Goal: Information Seeking & Learning: Learn about a topic

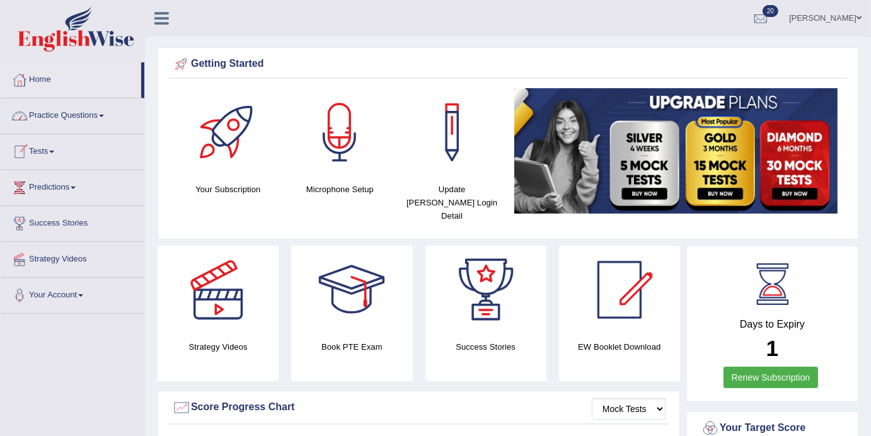
click at [65, 146] on link "Tests" at bounding box center [73, 150] width 144 height 32
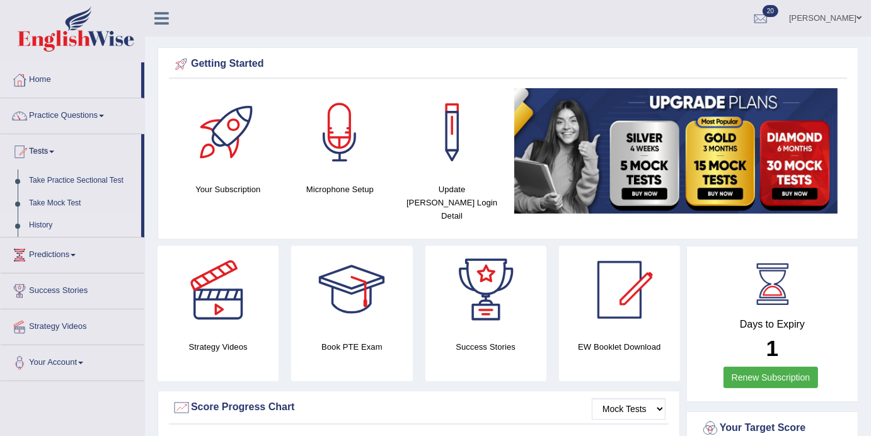
click at [50, 225] on link "History" at bounding box center [82, 225] width 118 height 23
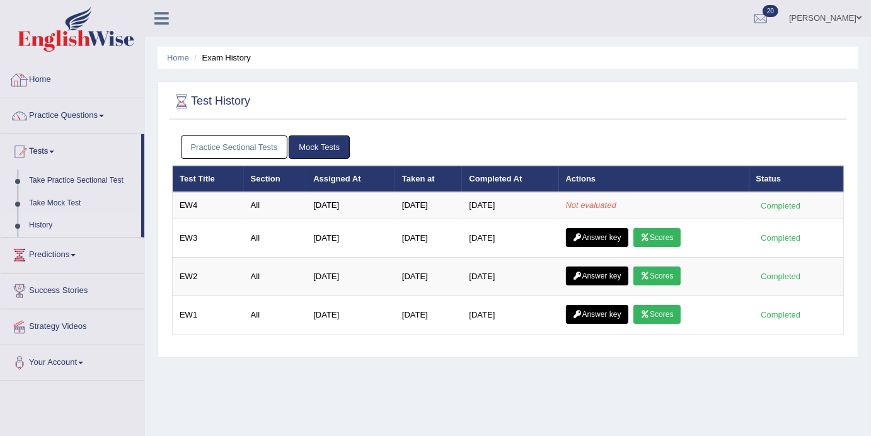
click at [55, 74] on link "Home" at bounding box center [73, 78] width 144 height 32
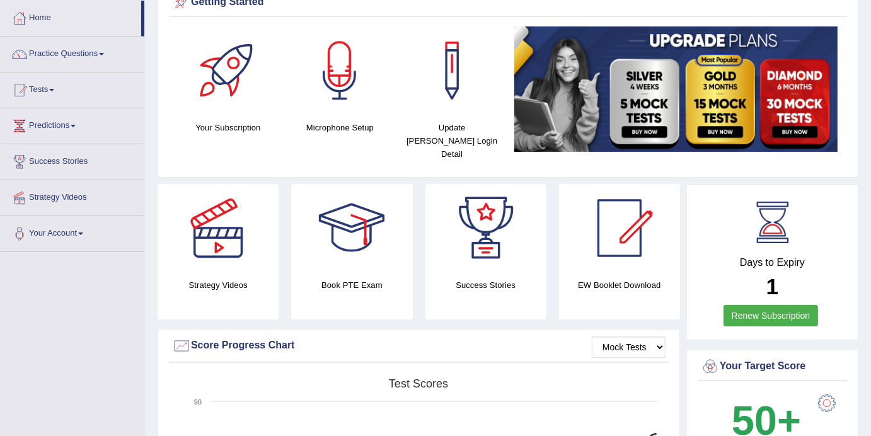
scroll to position [76, 0]
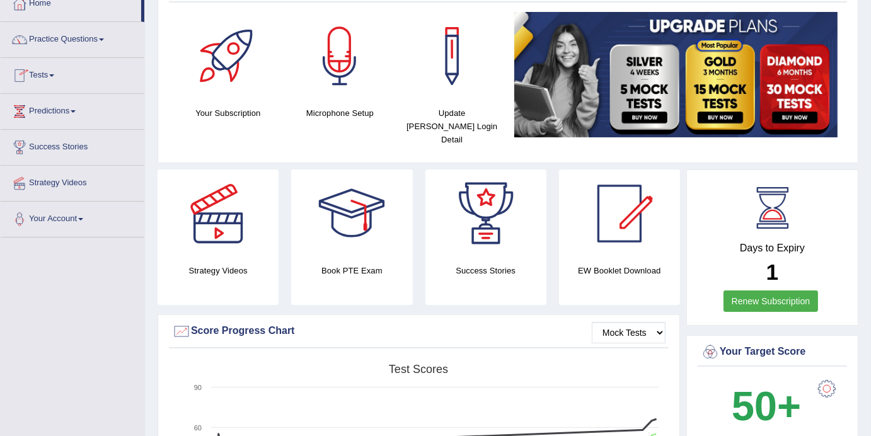
click at [102, 40] on link "Practice Questions" at bounding box center [73, 38] width 144 height 32
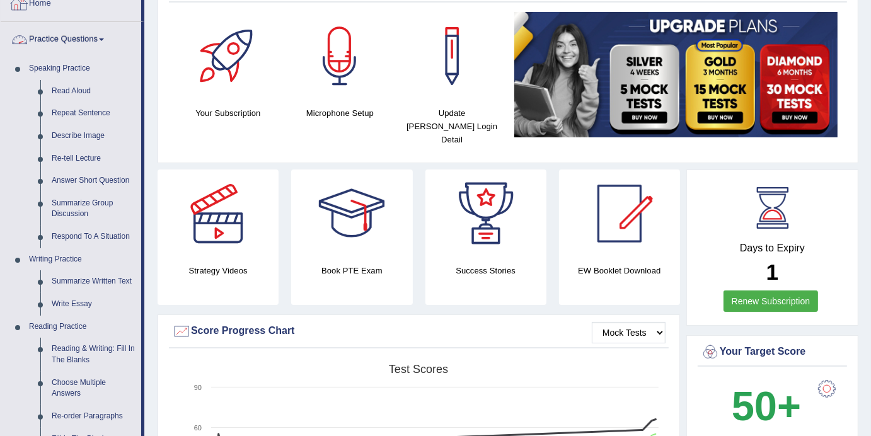
click at [45, 9] on link "Home" at bounding box center [71, 2] width 141 height 32
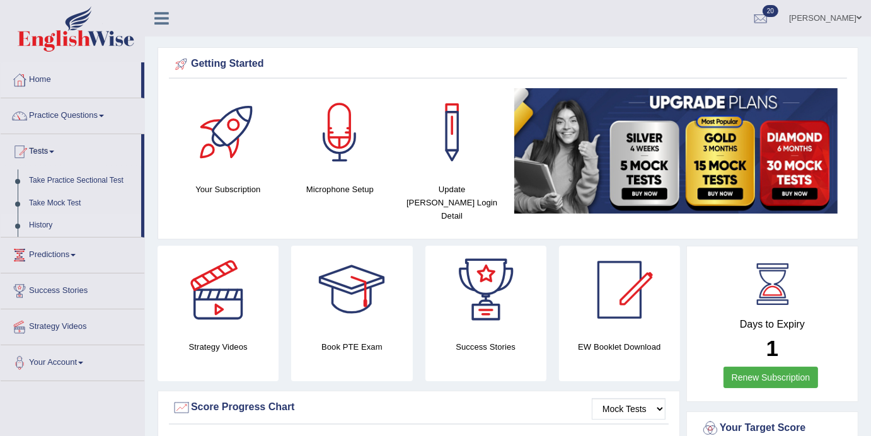
click at [55, 226] on link "History" at bounding box center [82, 225] width 118 height 23
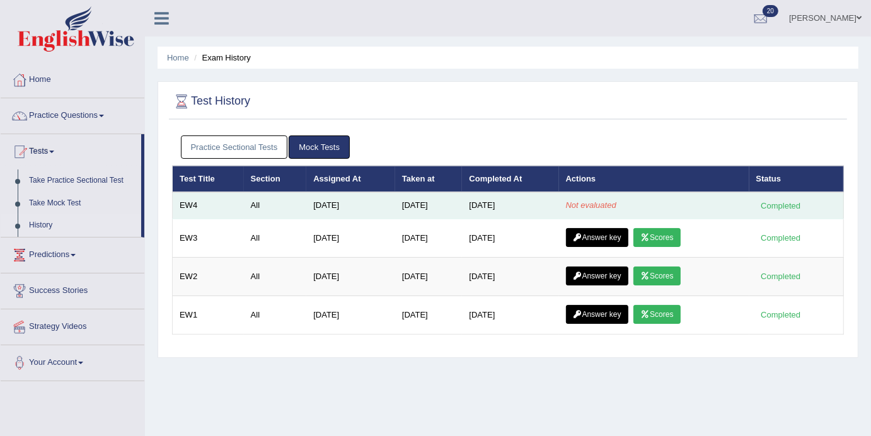
click at [605, 206] on em "Not evaluated" at bounding box center [591, 204] width 50 height 9
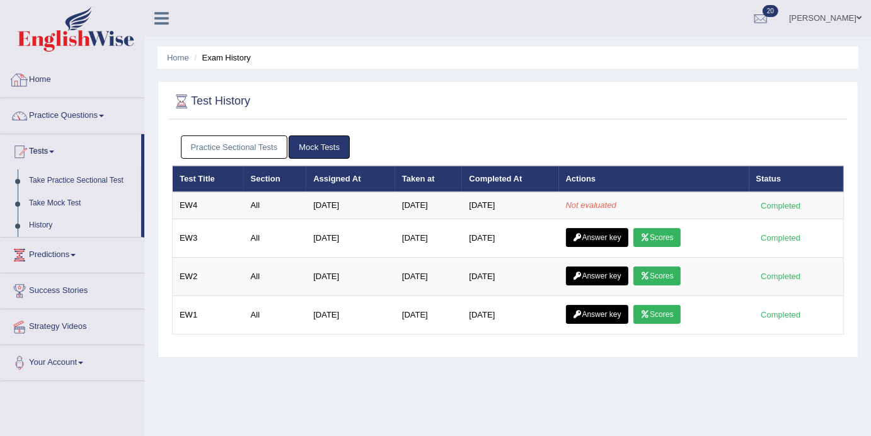
click at [59, 80] on link "Home" at bounding box center [73, 78] width 144 height 32
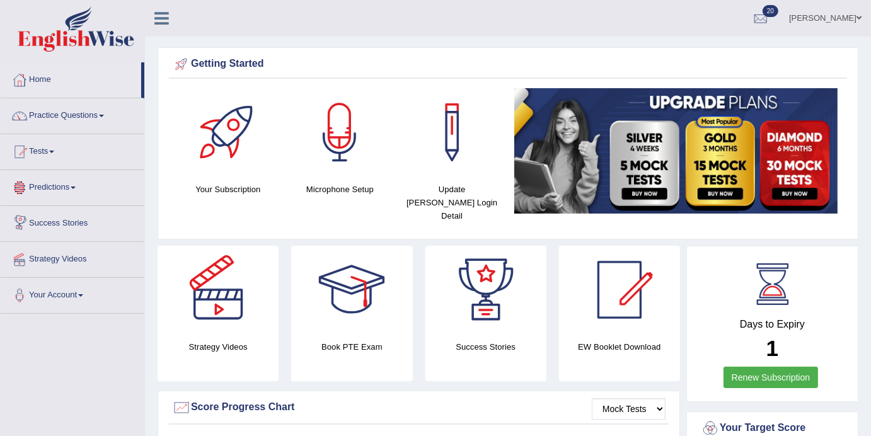
click at [245, 340] on h4 "Strategy Videos" at bounding box center [218, 346] width 121 height 13
click at [230, 299] on div at bounding box center [218, 290] width 88 height 88
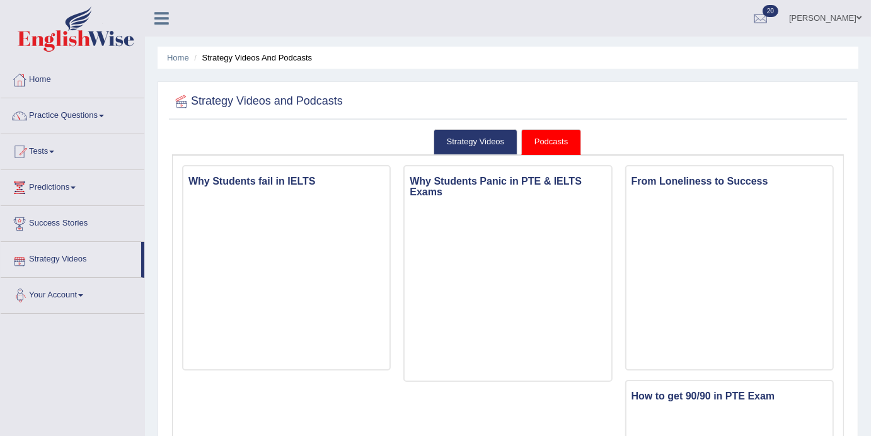
click at [72, 222] on link "Success Stories" at bounding box center [73, 222] width 144 height 32
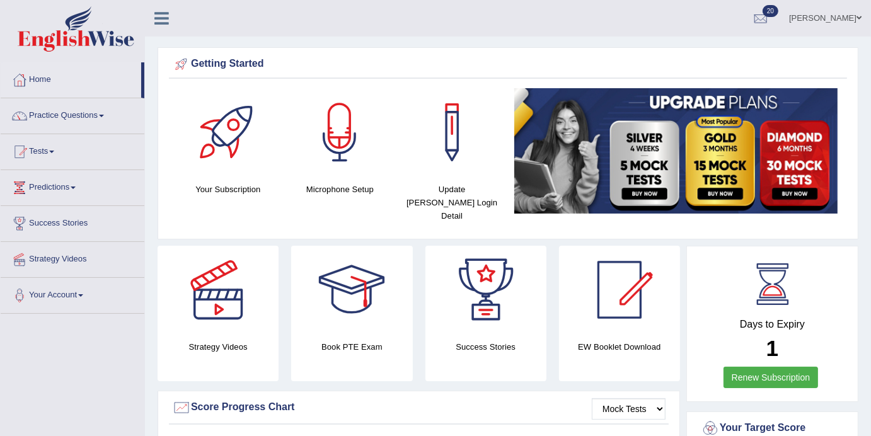
click at [114, 119] on link "Practice Questions" at bounding box center [73, 114] width 144 height 32
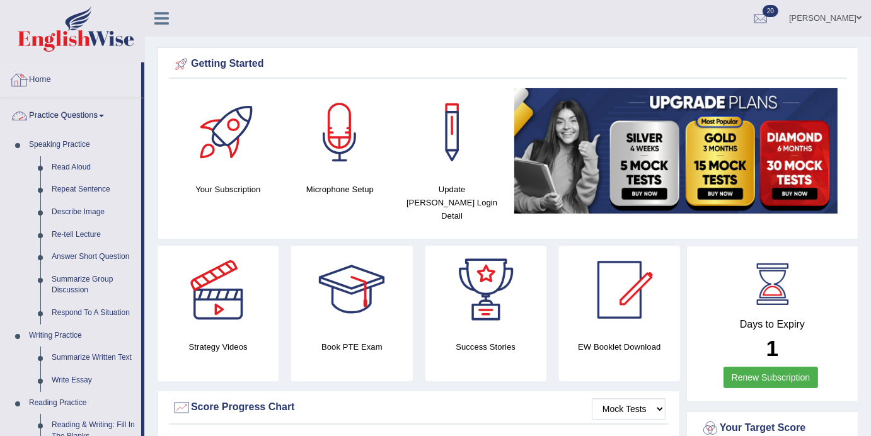
click at [49, 81] on link "Home" at bounding box center [71, 78] width 141 height 32
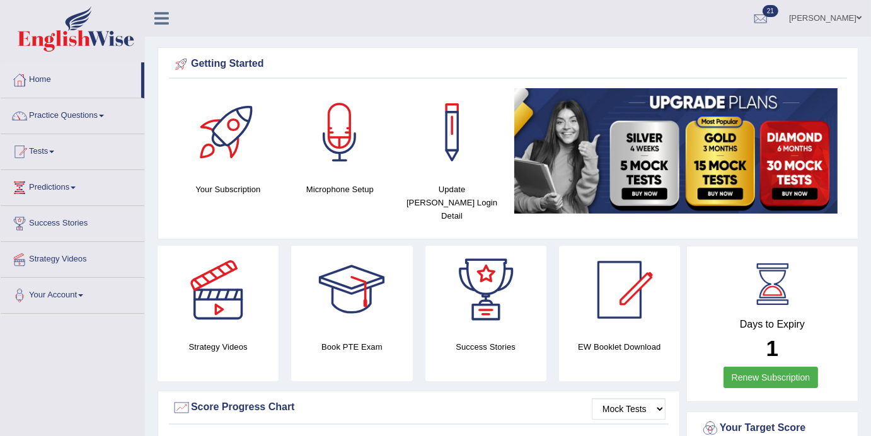
click at [54, 152] on span at bounding box center [51, 152] width 5 height 3
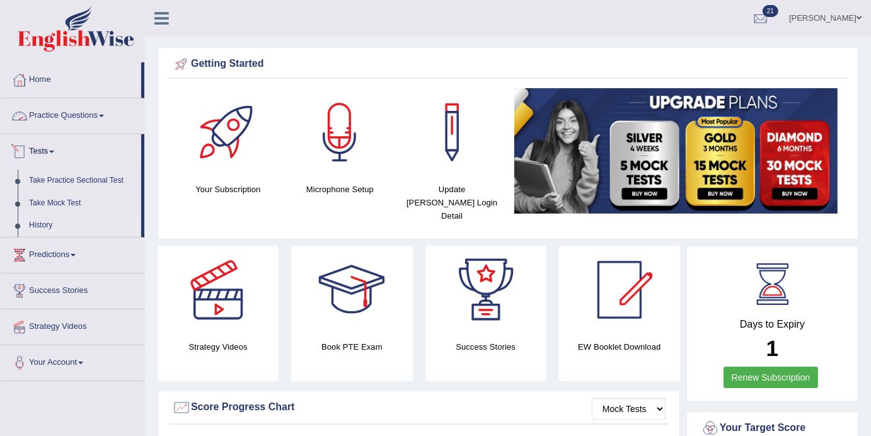
click at [44, 221] on link "History" at bounding box center [82, 225] width 118 height 23
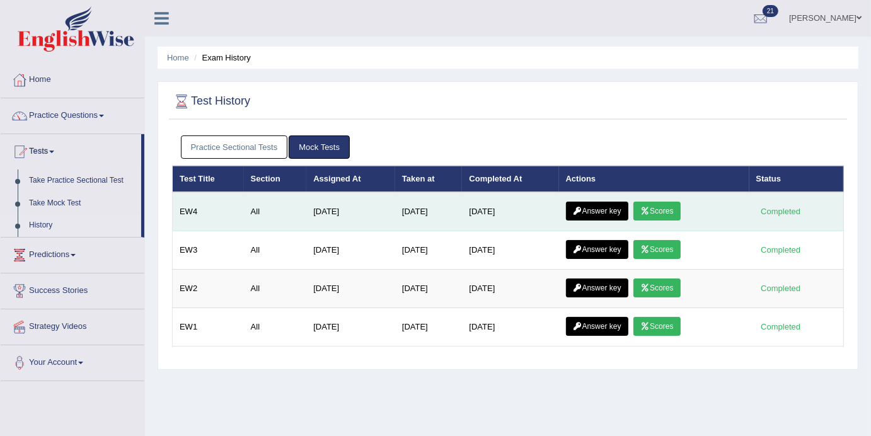
click at [669, 211] on link "Scores" at bounding box center [656, 211] width 47 height 19
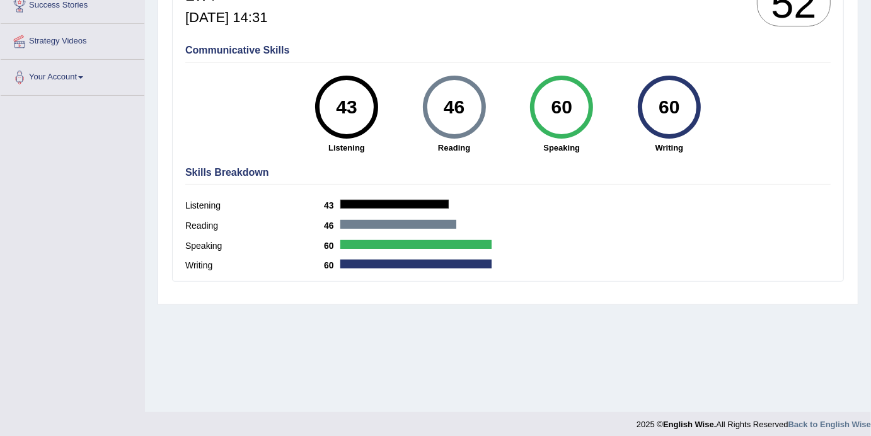
scroll to position [225, 0]
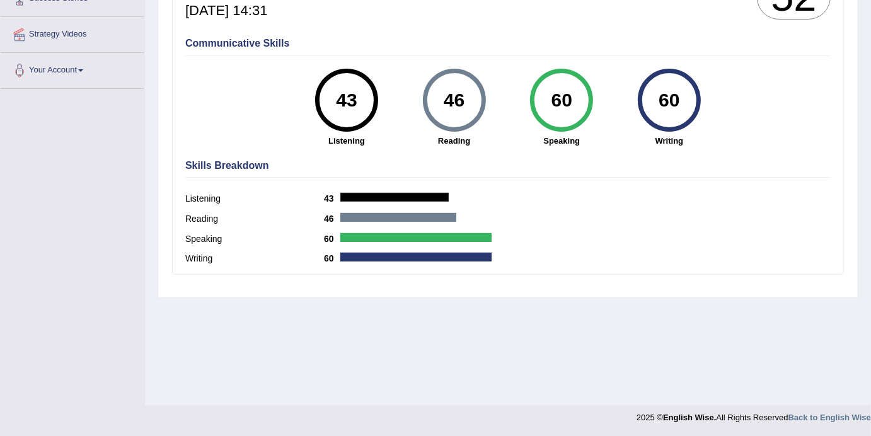
click at [194, 196] on label "Listening" at bounding box center [254, 198] width 139 height 13
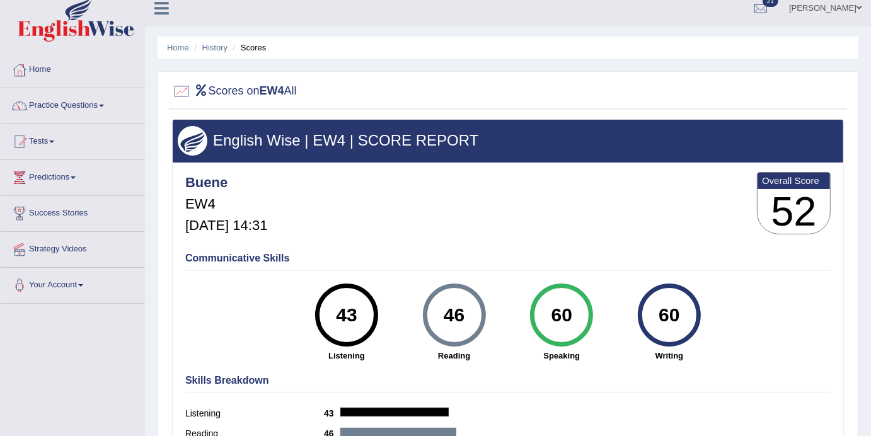
scroll to position [0, 0]
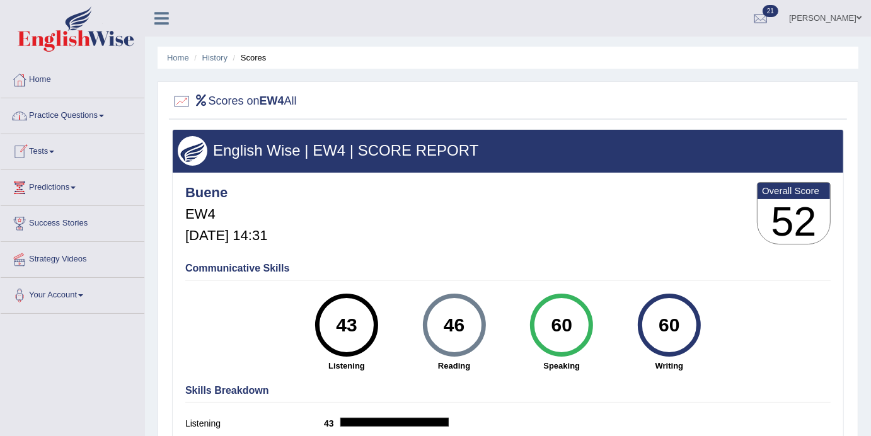
click at [110, 119] on link "Practice Questions" at bounding box center [73, 114] width 144 height 32
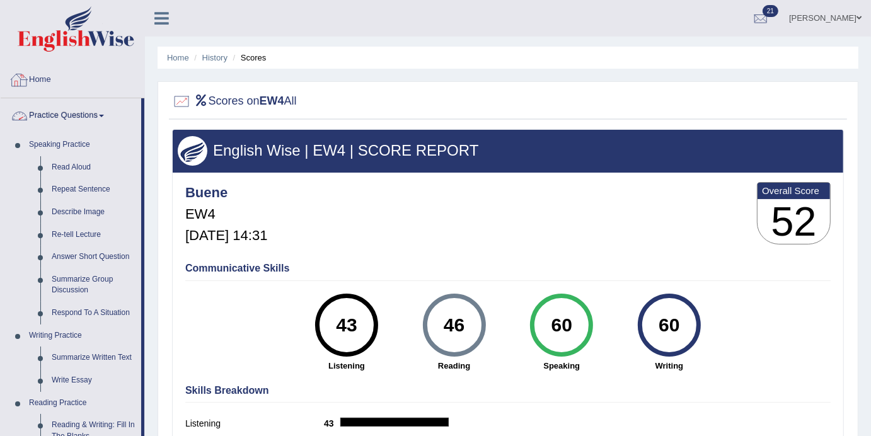
click at [54, 84] on link "Home" at bounding box center [73, 78] width 144 height 32
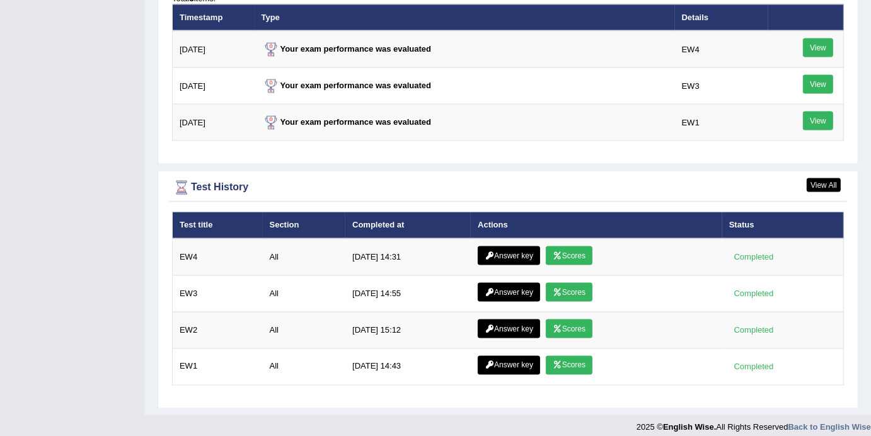
scroll to position [1601, 0]
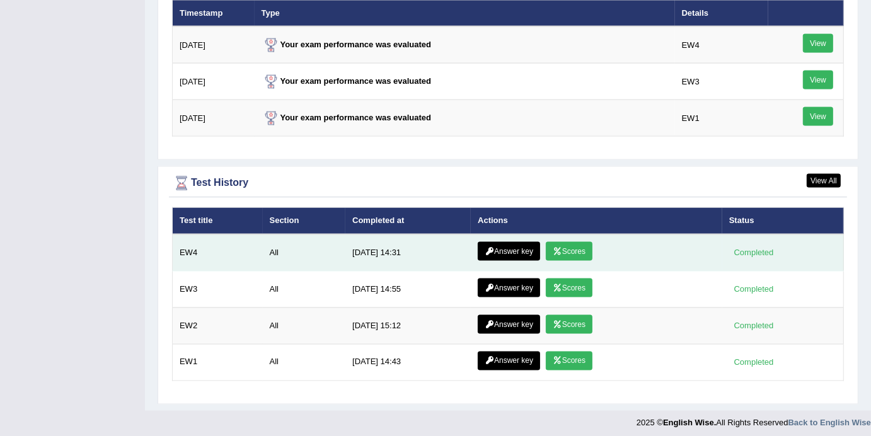
click at [497, 242] on link "Answer key" at bounding box center [509, 251] width 62 height 19
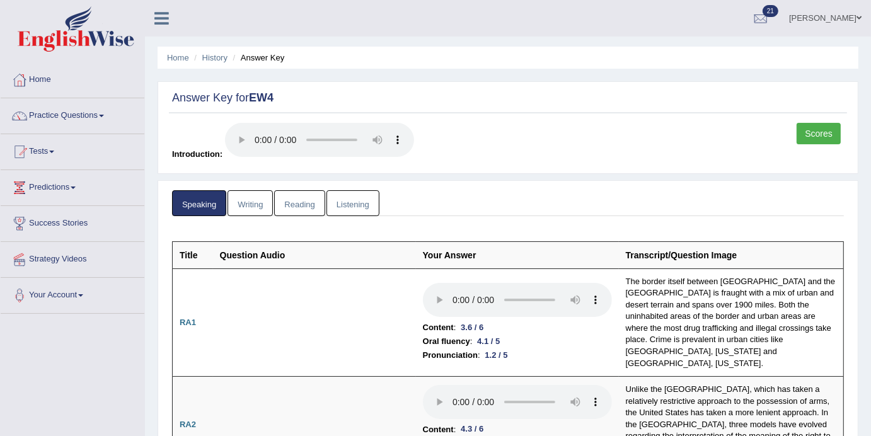
click at [260, 202] on link "Writing" at bounding box center [249, 203] width 45 height 26
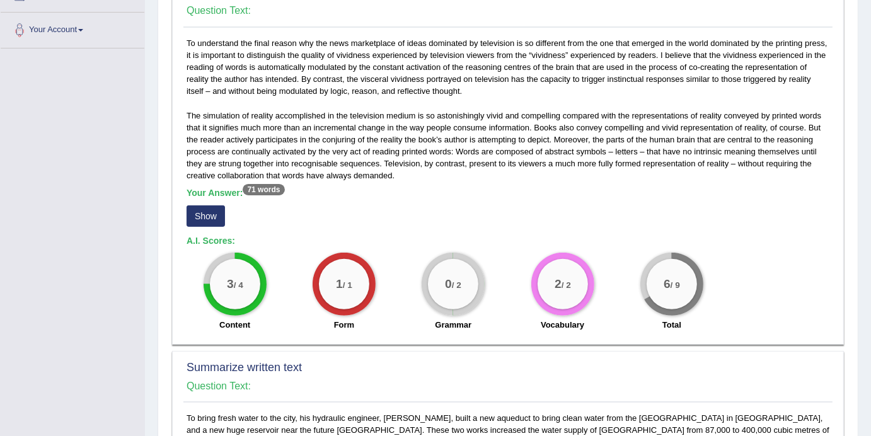
scroll to position [263, 0]
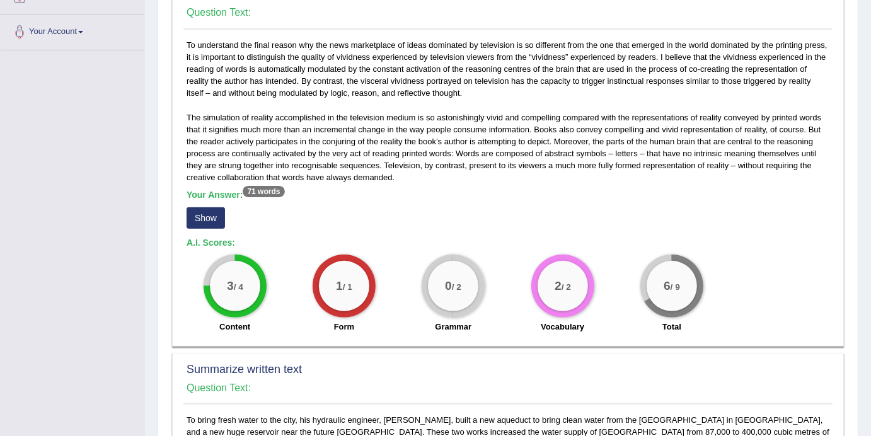
click at [269, 193] on sup "71 words" at bounding box center [264, 191] width 42 height 11
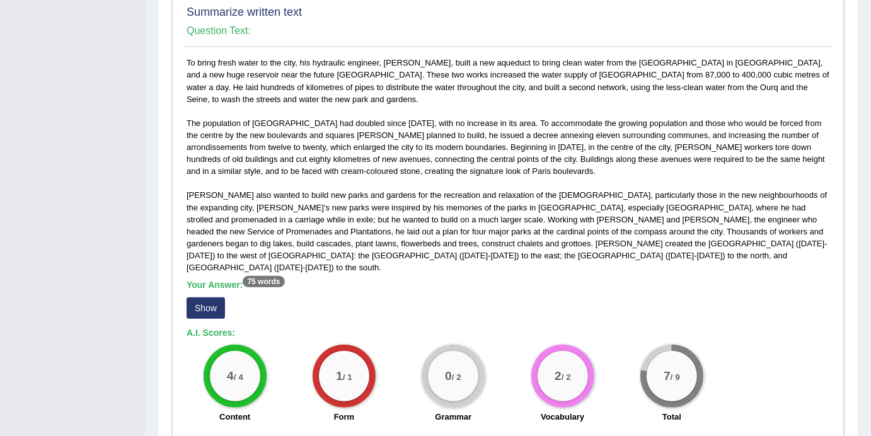
scroll to position [0, 0]
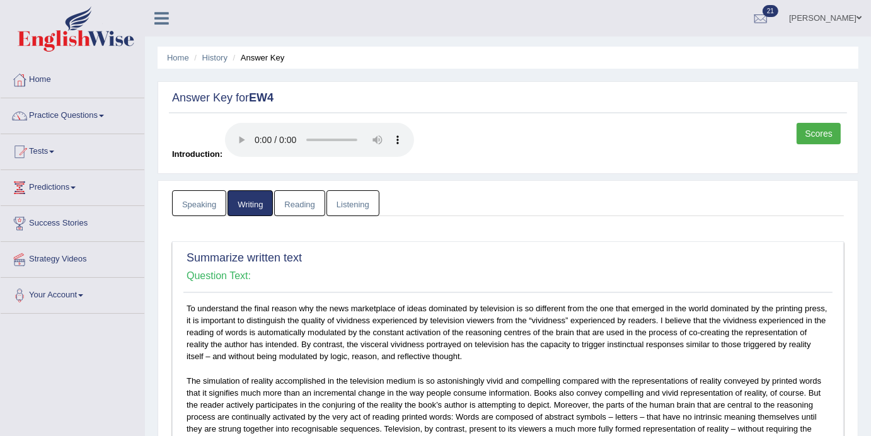
click at [295, 200] on link "Reading" at bounding box center [299, 203] width 50 height 26
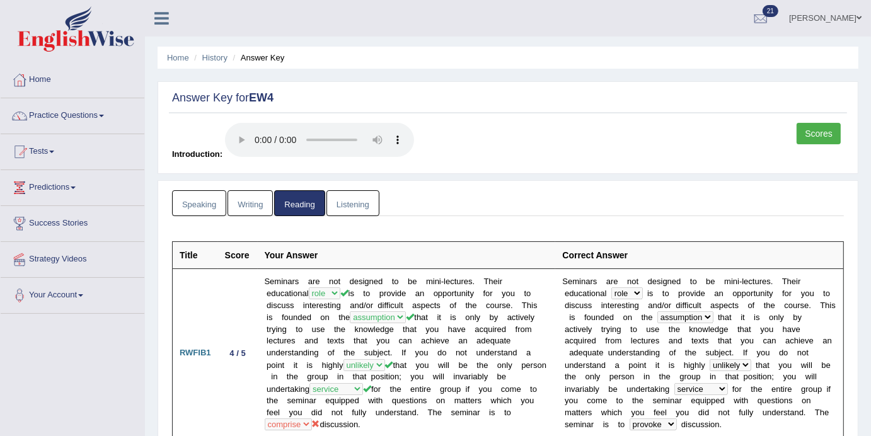
click at [353, 204] on link "Listening" at bounding box center [352, 203] width 53 height 26
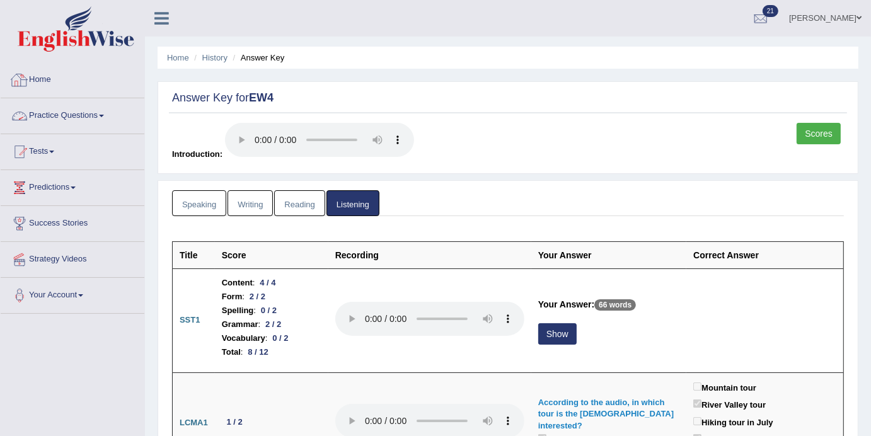
click at [44, 79] on link "Home" at bounding box center [73, 78] width 144 height 32
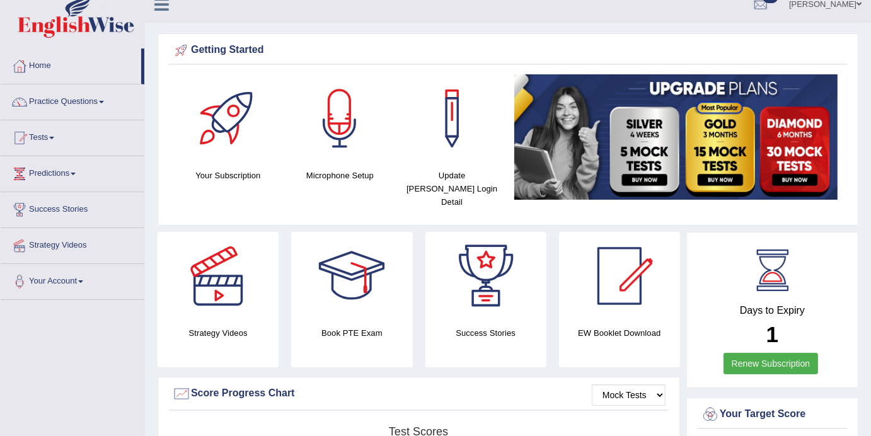
scroll to position [13, 0]
click at [107, 104] on link "Practice Questions" at bounding box center [73, 101] width 144 height 32
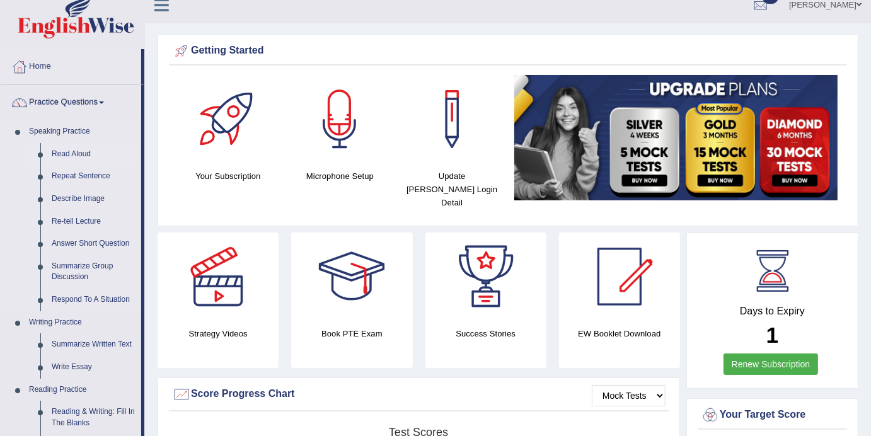
click at [74, 152] on link "Read Aloud" at bounding box center [93, 154] width 95 height 23
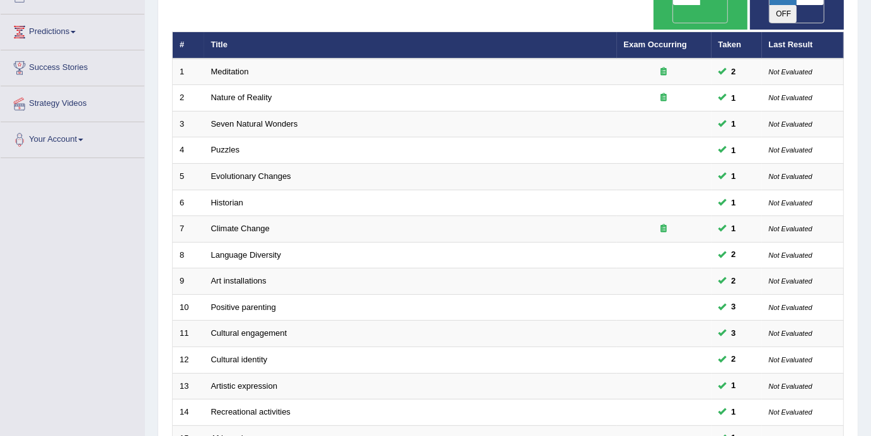
scroll to position [398, 0]
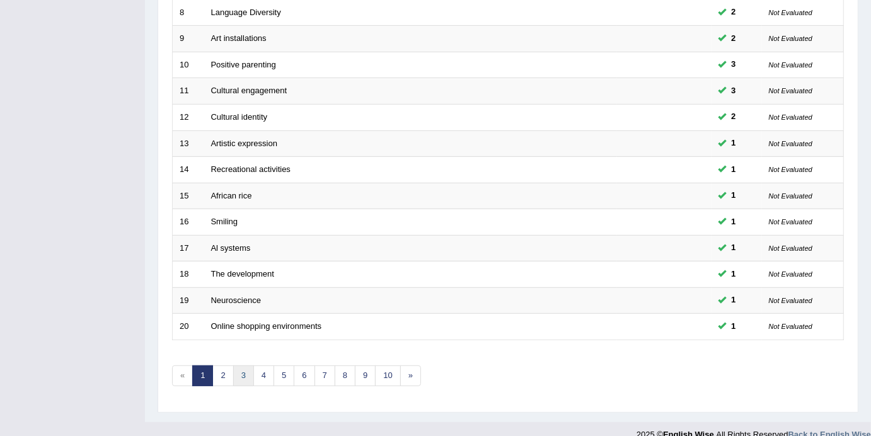
click at [248, 365] on link "3" at bounding box center [243, 375] width 21 height 21
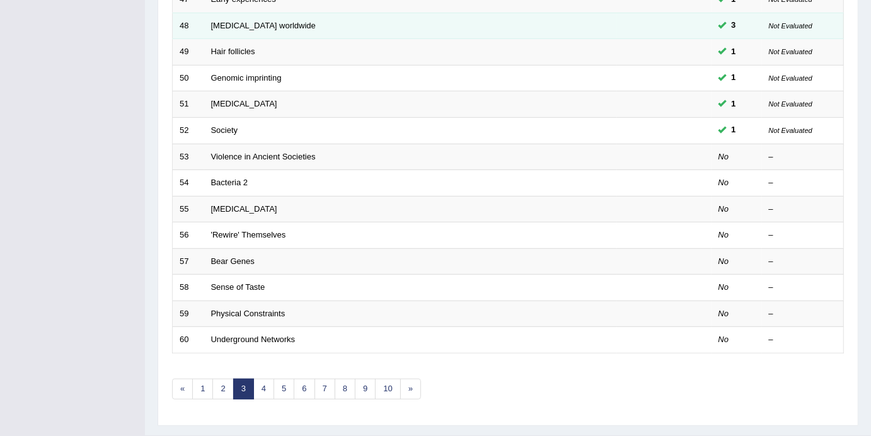
scroll to position [398, 0]
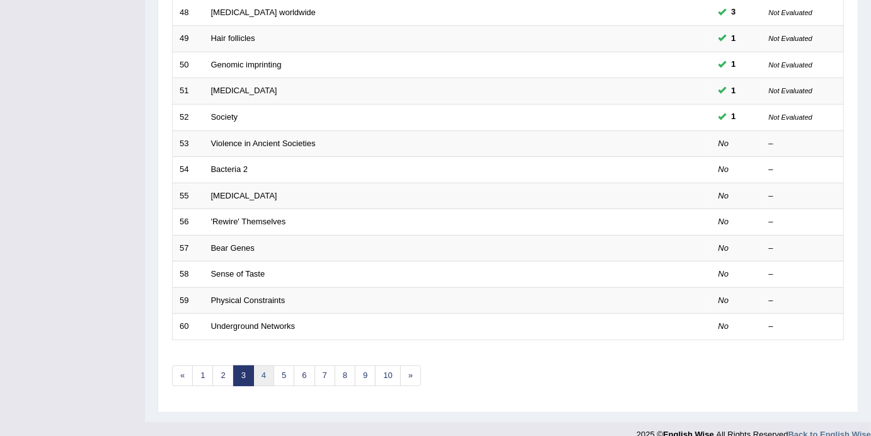
click at [267, 365] on link "4" at bounding box center [263, 375] width 21 height 21
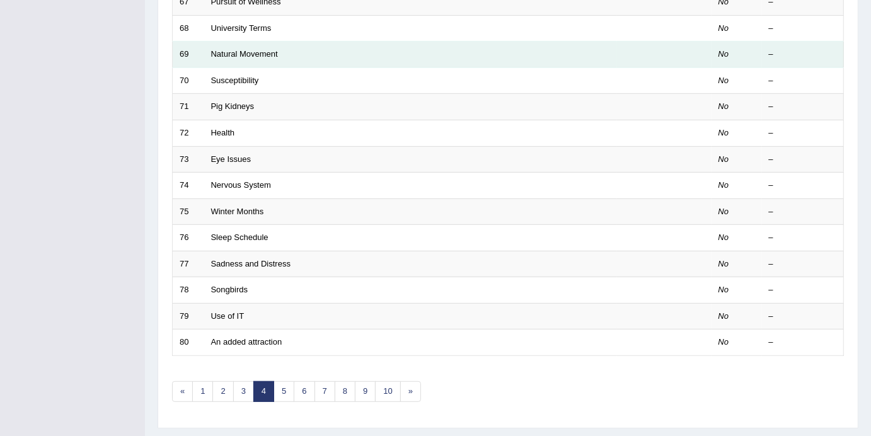
scroll to position [398, 0]
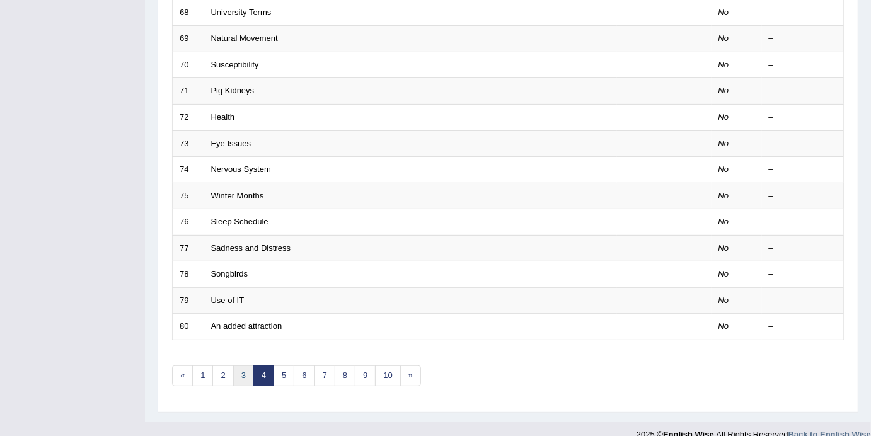
click at [250, 365] on link "3" at bounding box center [243, 375] width 21 height 21
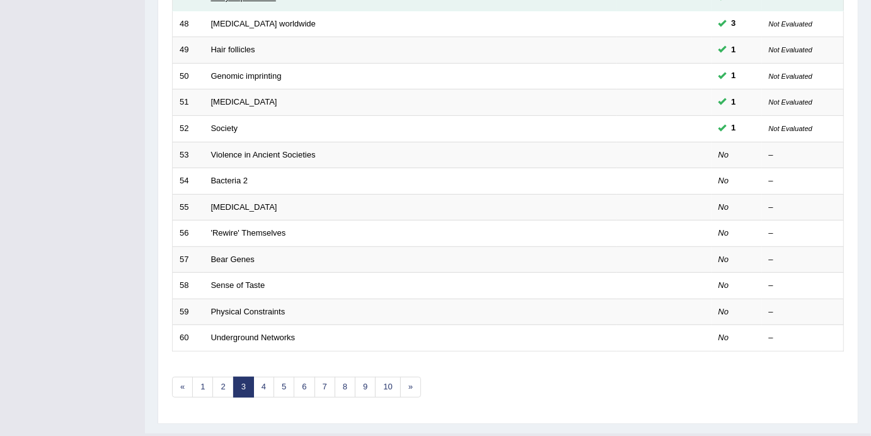
scroll to position [386, 0]
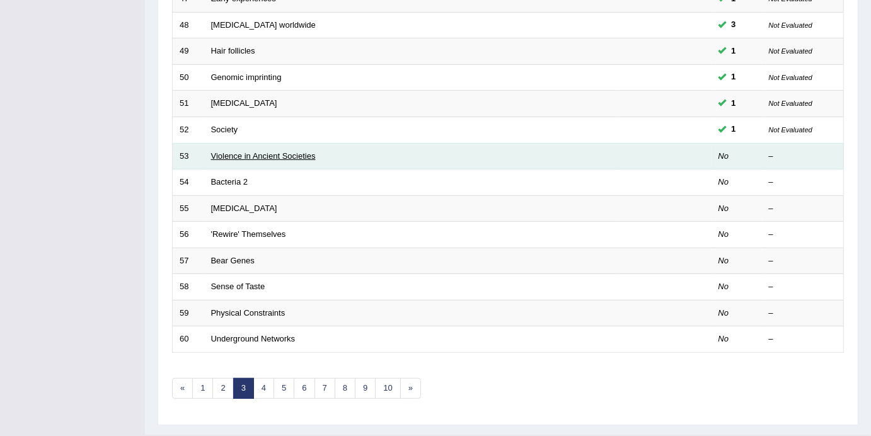
click at [236, 151] on link "Violence in Ancient Societies" at bounding box center [263, 155] width 105 height 9
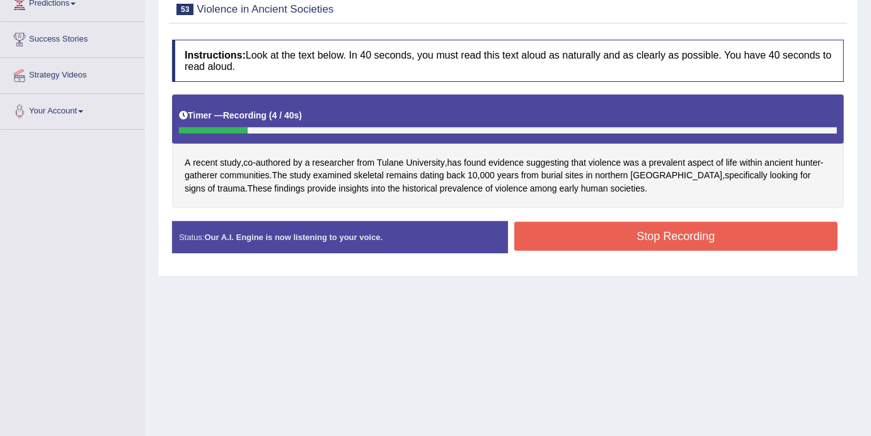
scroll to position [211, 0]
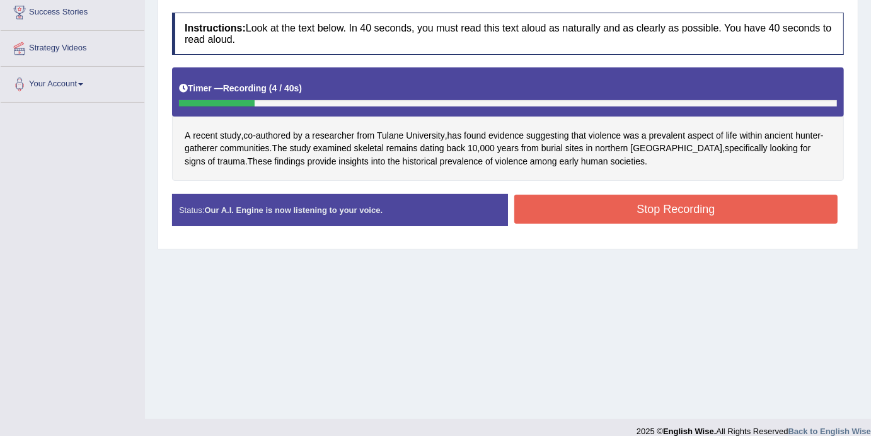
click at [606, 216] on button "Stop Recording" at bounding box center [675, 209] width 323 height 29
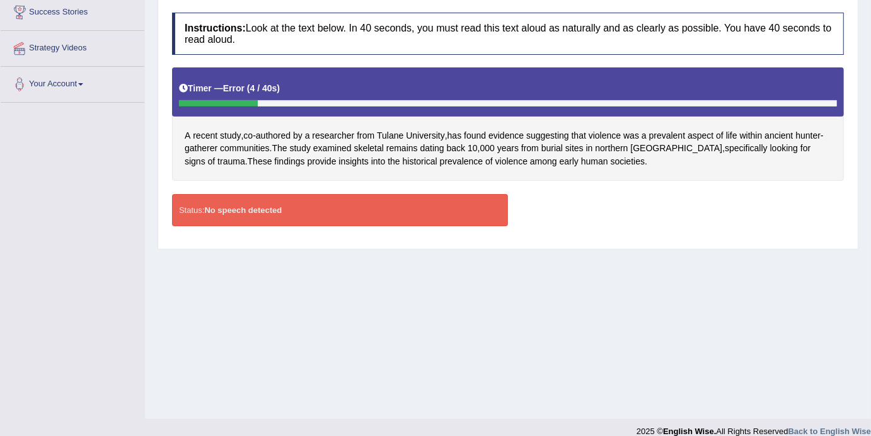
scroll to position [0, 0]
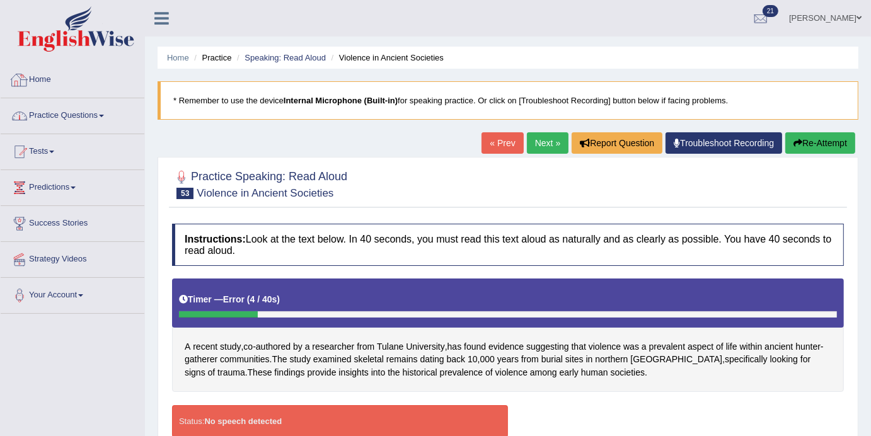
click at [103, 107] on link "Practice Questions" at bounding box center [73, 114] width 144 height 32
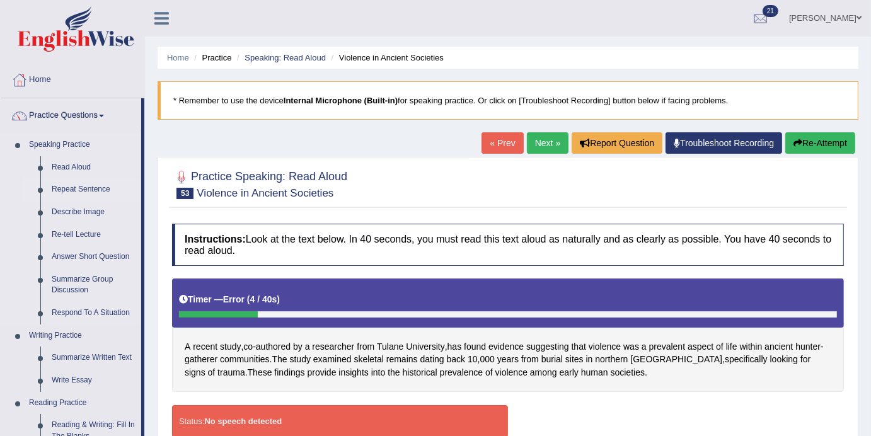
click at [72, 190] on link "Repeat Sentence" at bounding box center [93, 189] width 95 height 23
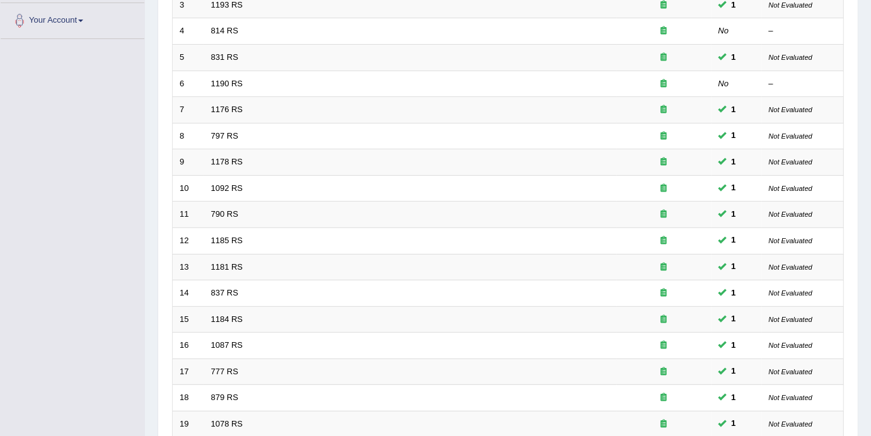
scroll to position [398, 0]
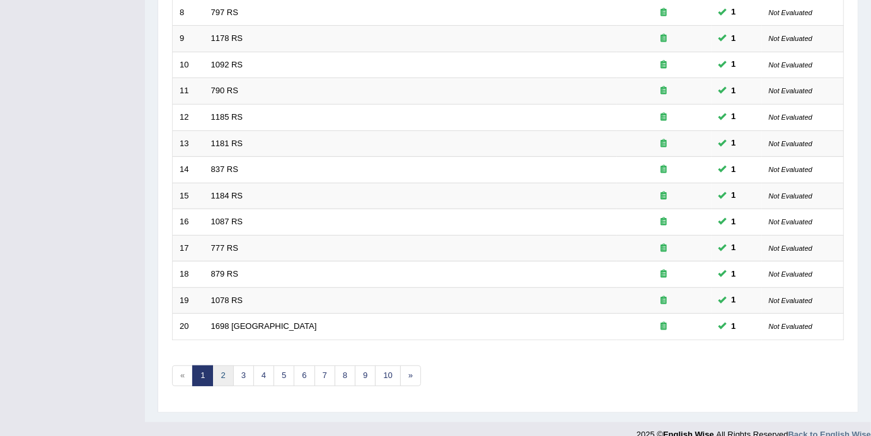
click at [219, 365] on link "2" at bounding box center [222, 375] width 21 height 21
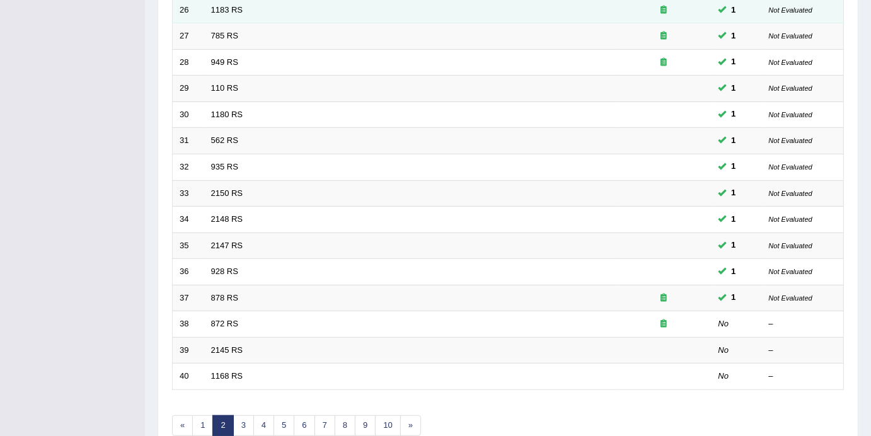
scroll to position [387, 0]
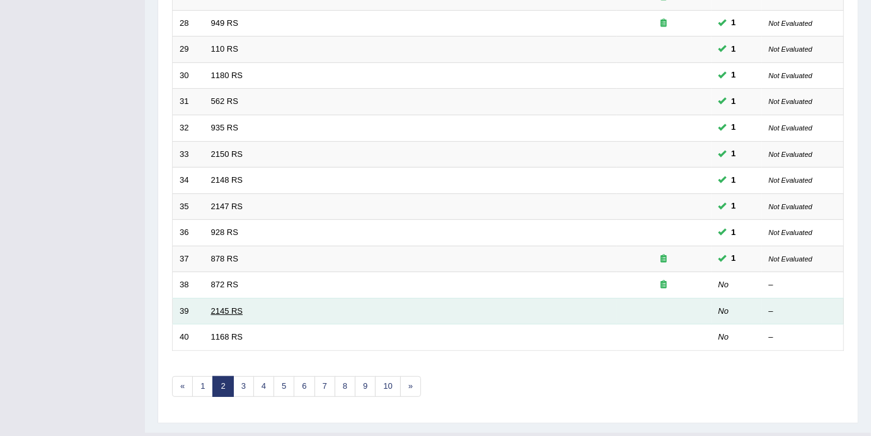
click at [222, 306] on link "2145 RS" at bounding box center [227, 310] width 32 height 9
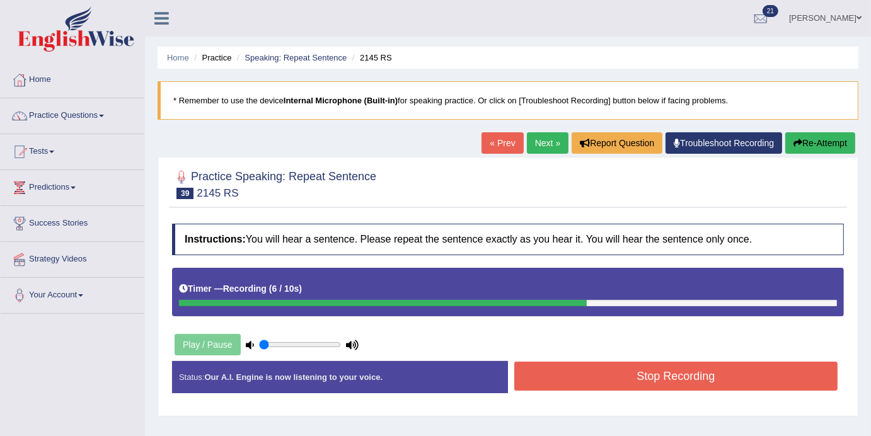
click at [657, 385] on button "Stop Recording" at bounding box center [675, 376] width 323 height 29
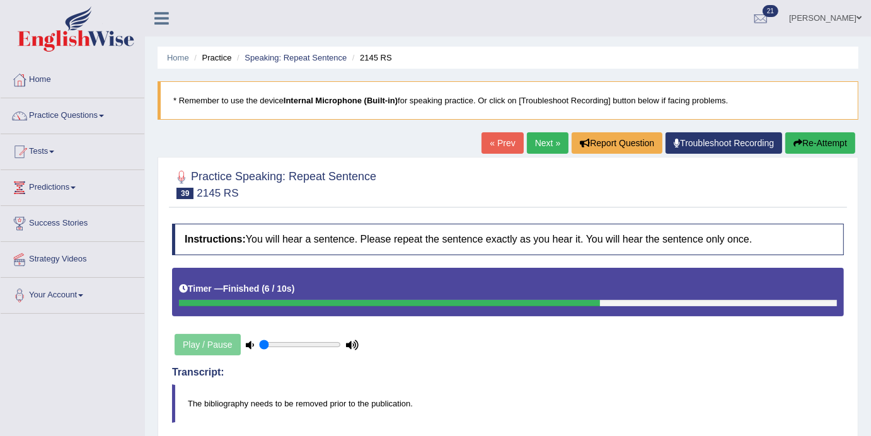
click at [532, 147] on link "Next »" at bounding box center [548, 142] width 42 height 21
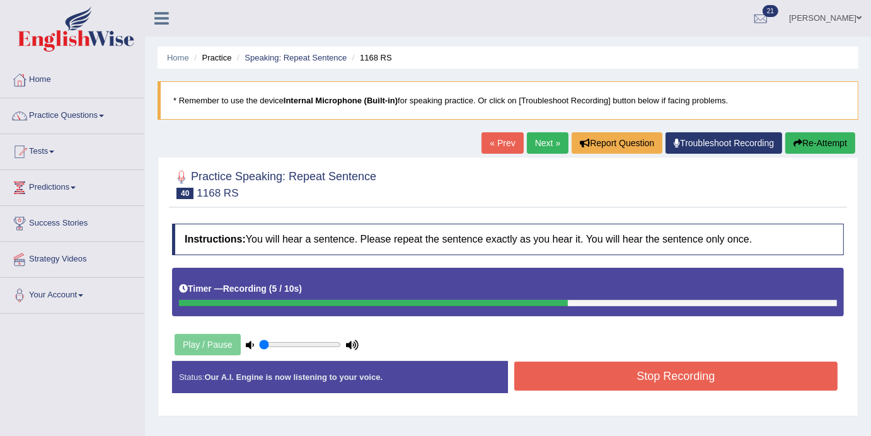
click at [600, 370] on button "Stop Recording" at bounding box center [675, 376] width 323 height 29
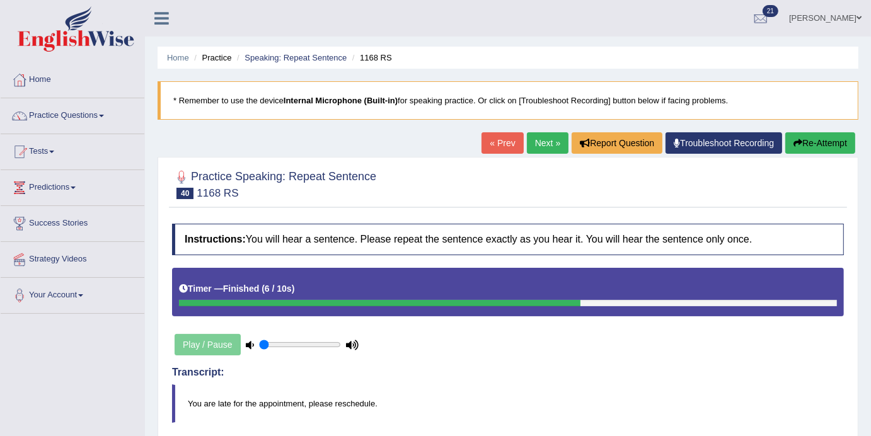
click at [534, 152] on link "Next »" at bounding box center [548, 142] width 42 height 21
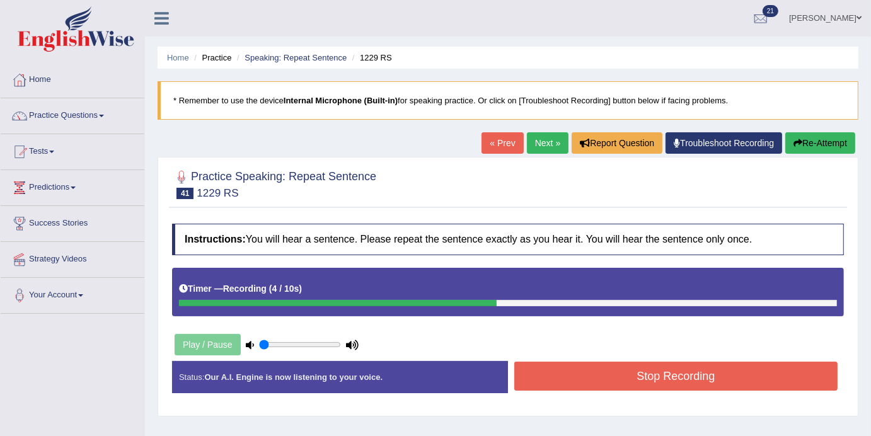
click at [675, 376] on button "Stop Recording" at bounding box center [675, 376] width 323 height 29
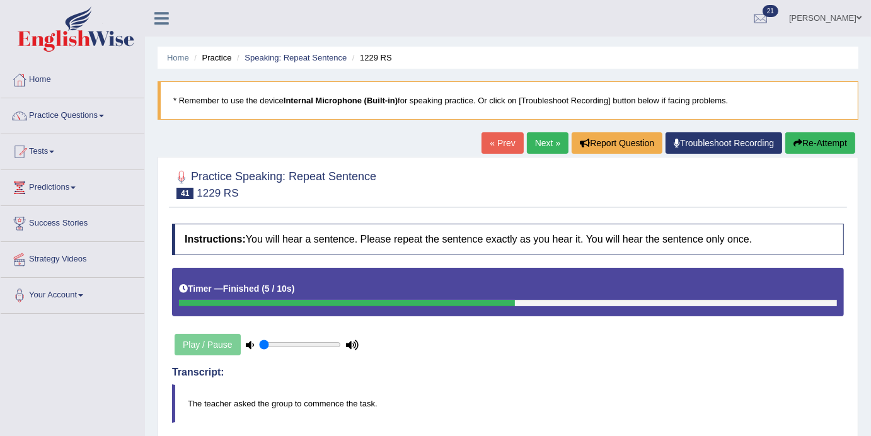
click at [528, 143] on link "Next »" at bounding box center [548, 142] width 42 height 21
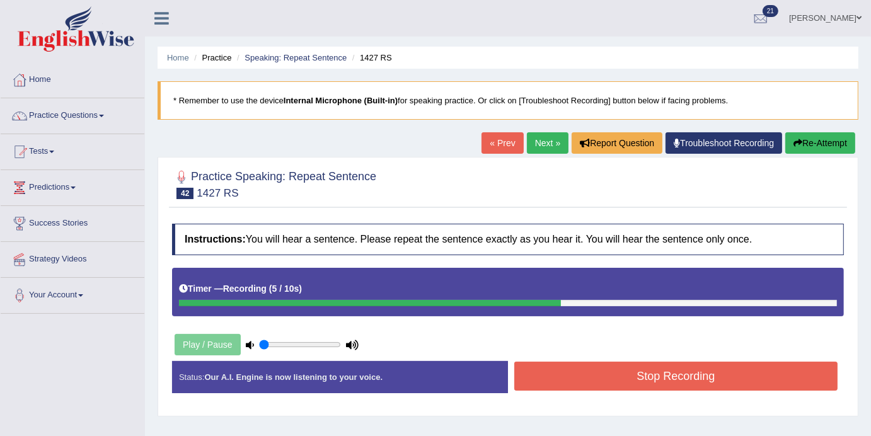
click at [625, 375] on button "Stop Recording" at bounding box center [675, 376] width 323 height 29
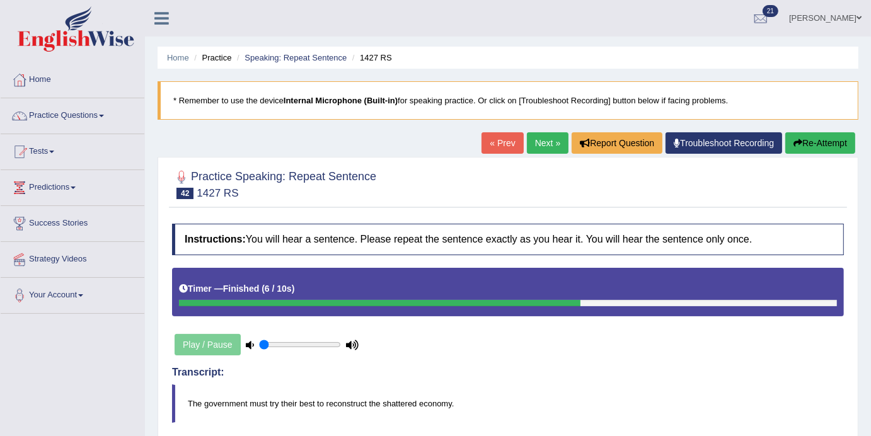
click at [538, 146] on link "Next »" at bounding box center [548, 142] width 42 height 21
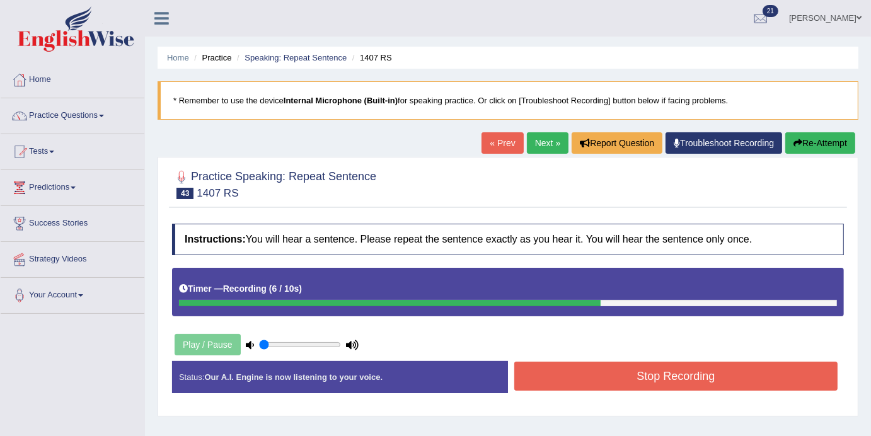
click at [676, 369] on button "Stop Recording" at bounding box center [675, 376] width 323 height 29
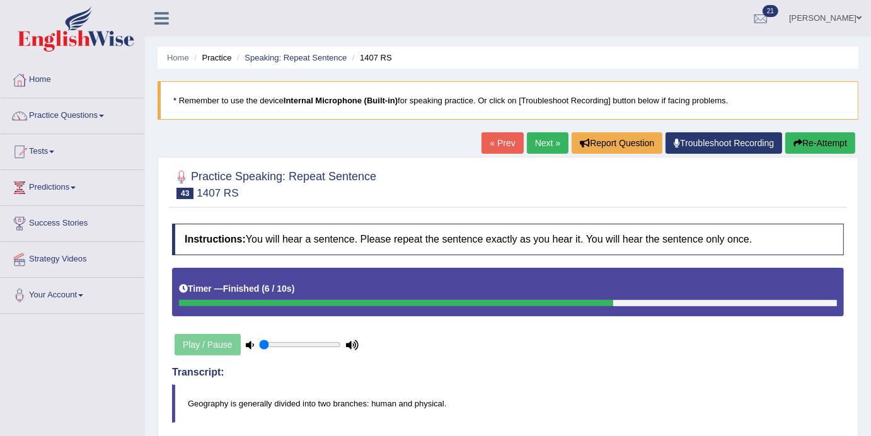
click at [545, 142] on link "Next »" at bounding box center [548, 142] width 42 height 21
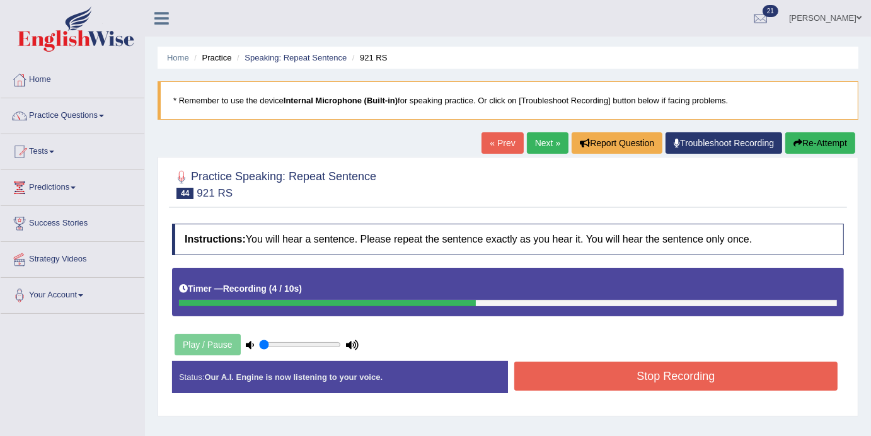
click at [660, 385] on button "Stop Recording" at bounding box center [675, 376] width 323 height 29
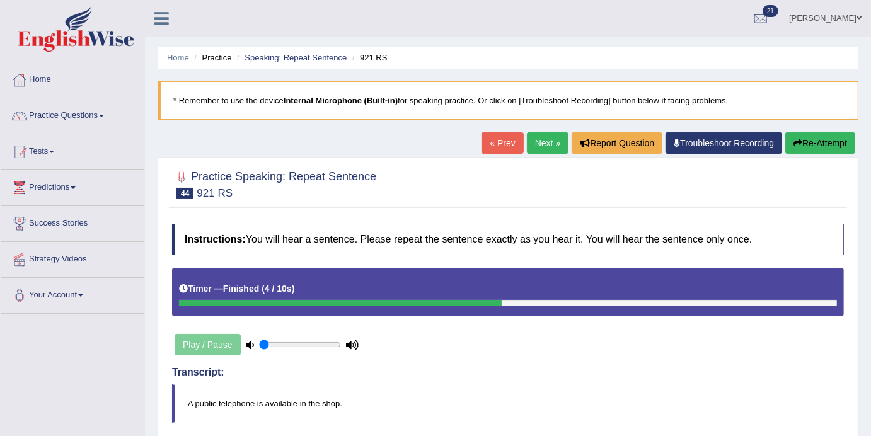
click at [548, 141] on link "Next »" at bounding box center [548, 142] width 42 height 21
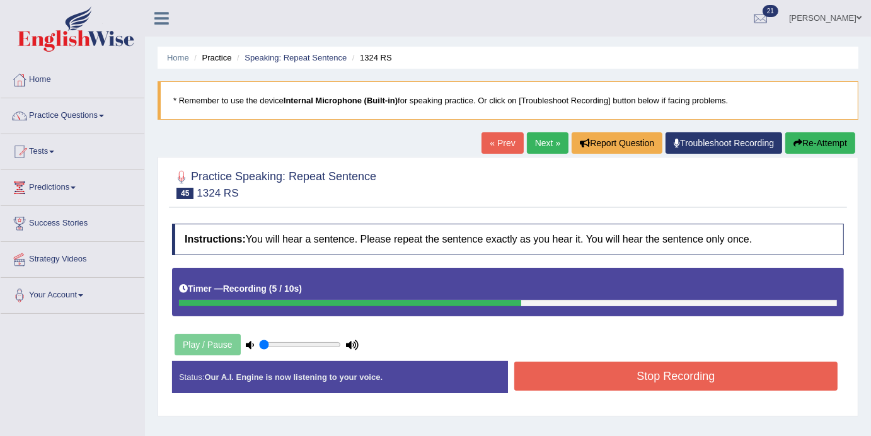
click at [650, 375] on button "Stop Recording" at bounding box center [675, 376] width 323 height 29
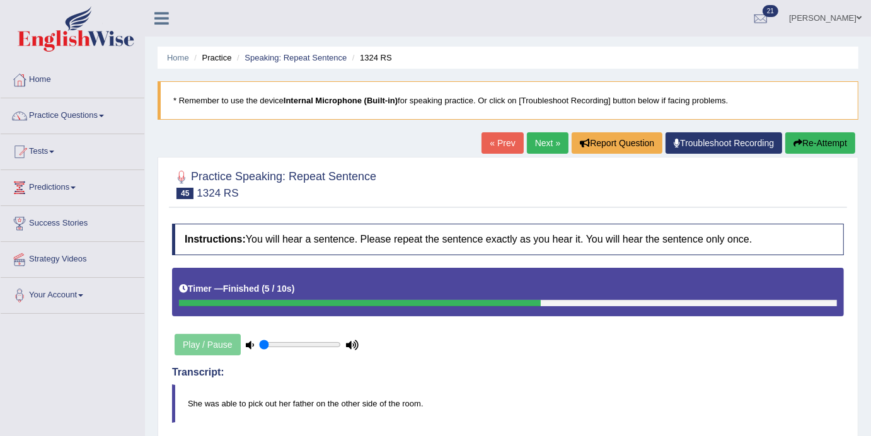
click at [543, 142] on link "Next »" at bounding box center [548, 142] width 42 height 21
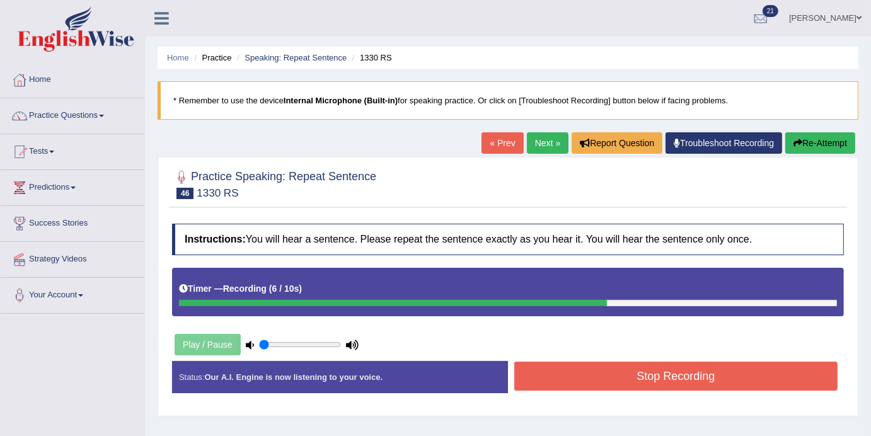
click at [640, 379] on button "Stop Recording" at bounding box center [675, 376] width 323 height 29
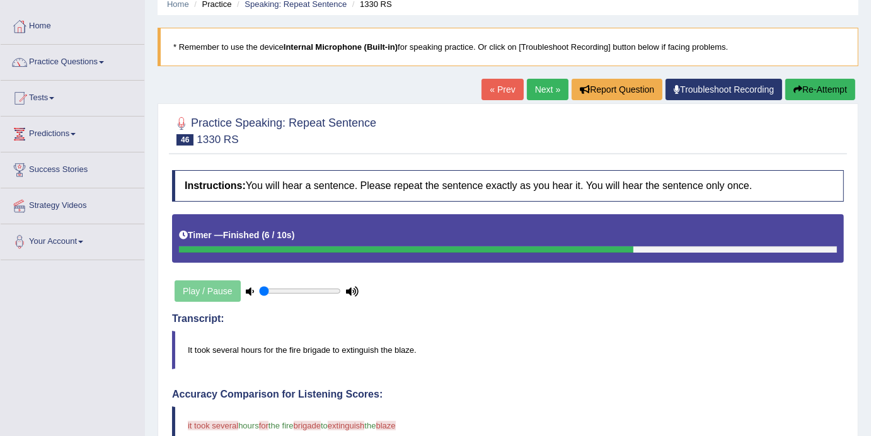
scroll to position [53, 0]
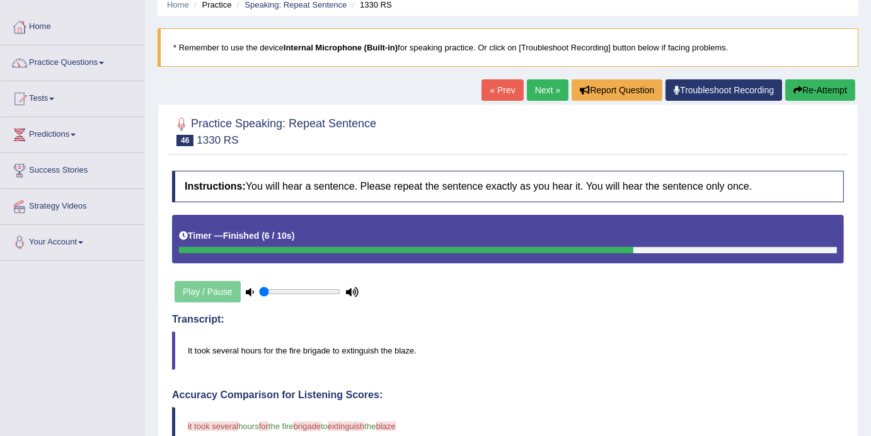
click at [543, 84] on link "Next »" at bounding box center [548, 89] width 42 height 21
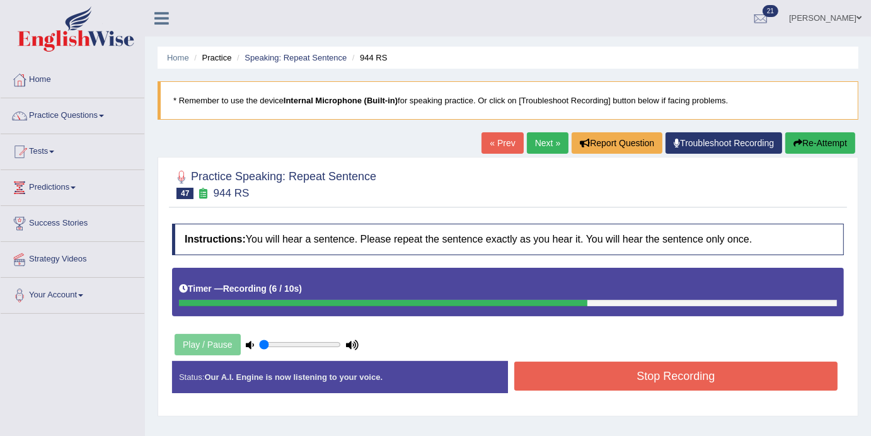
click at [697, 371] on button "Stop Recording" at bounding box center [675, 376] width 323 height 29
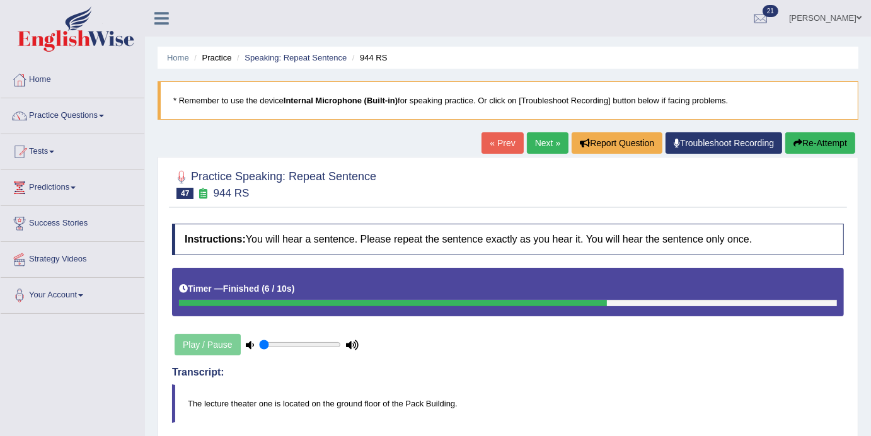
click at [536, 142] on link "Next »" at bounding box center [548, 142] width 42 height 21
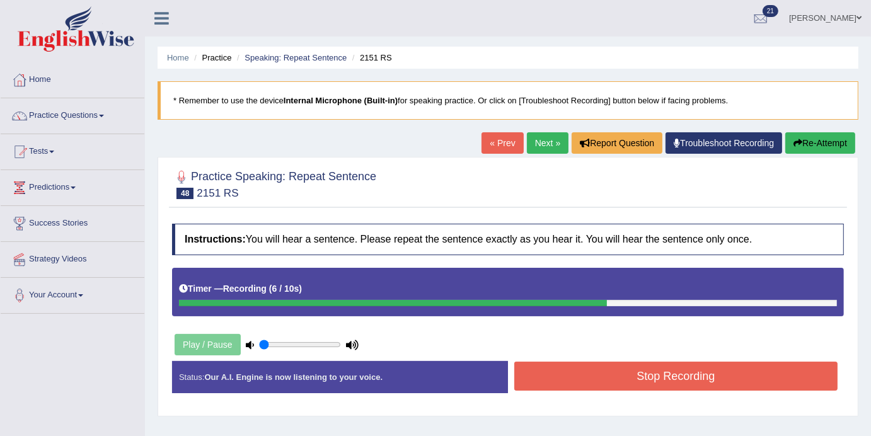
click at [645, 352] on div "Instructions: You will hear a sentence. Please repeat the sentence exactly as y…" at bounding box center [508, 313] width 678 height 192
click at [633, 382] on button "Stop Recording" at bounding box center [675, 376] width 323 height 29
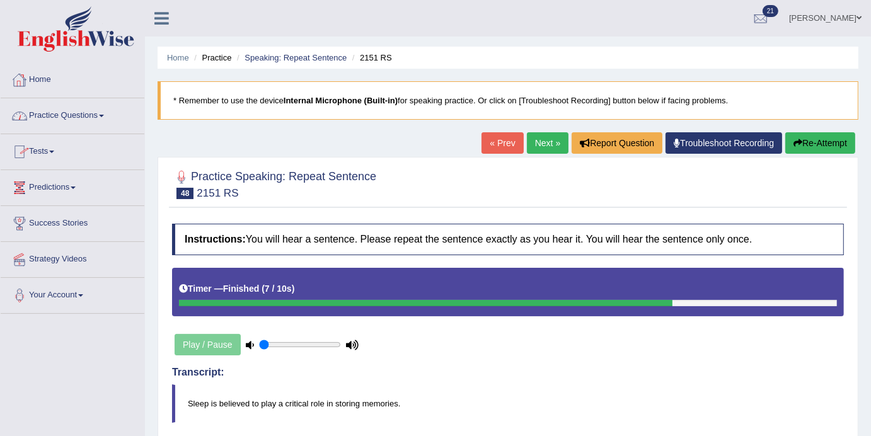
click at [55, 149] on link "Tests" at bounding box center [73, 150] width 144 height 32
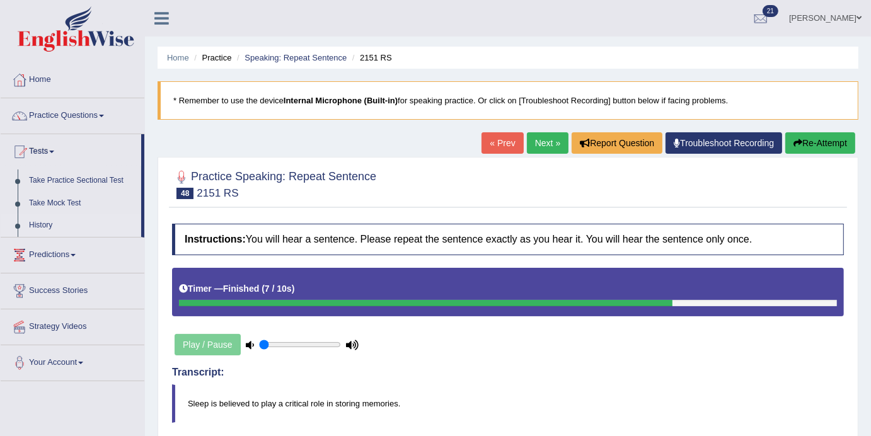
click at [54, 230] on link "History" at bounding box center [82, 225] width 118 height 23
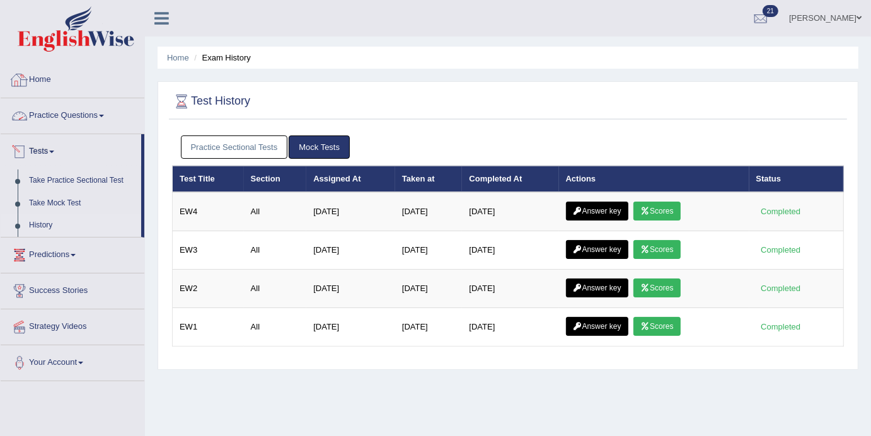
click at [106, 120] on link "Practice Questions" at bounding box center [73, 114] width 144 height 32
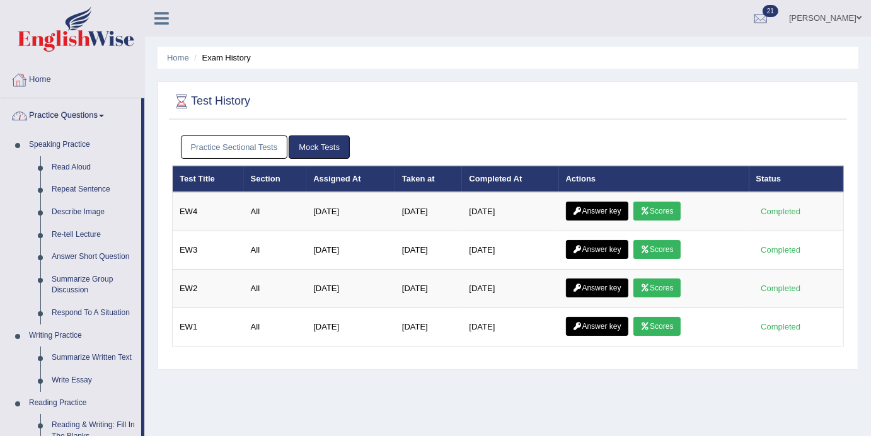
click at [46, 77] on link "Home" at bounding box center [73, 78] width 144 height 32
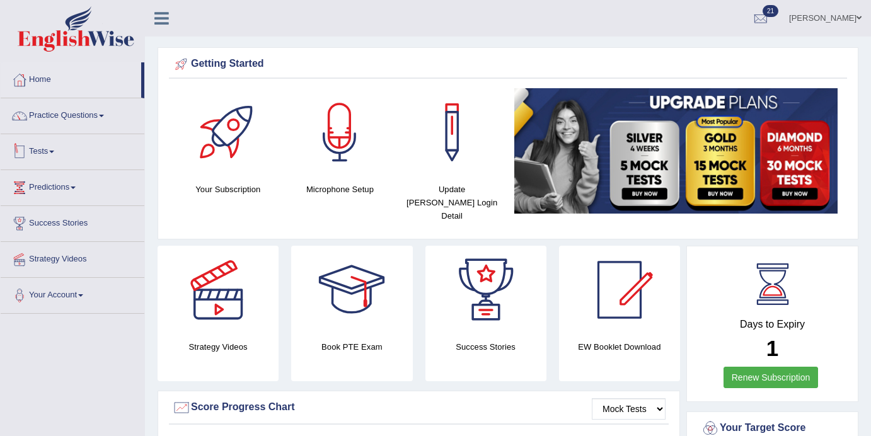
click at [54, 150] on link "Tests" at bounding box center [73, 150] width 144 height 32
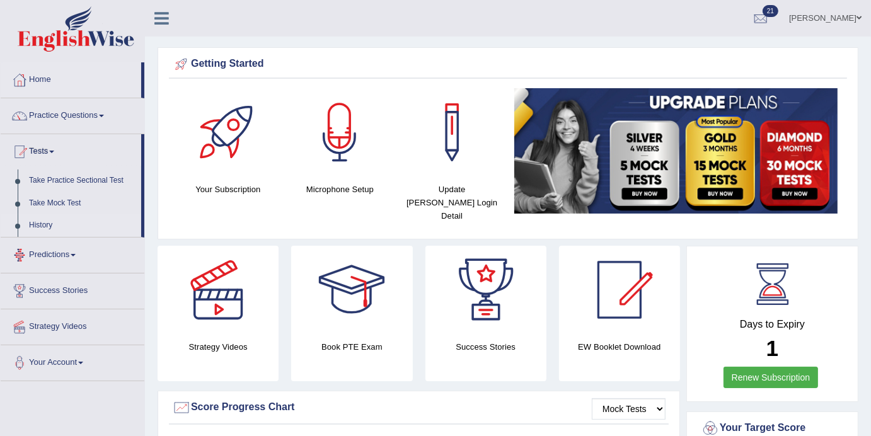
click at [43, 223] on link "History" at bounding box center [82, 225] width 118 height 23
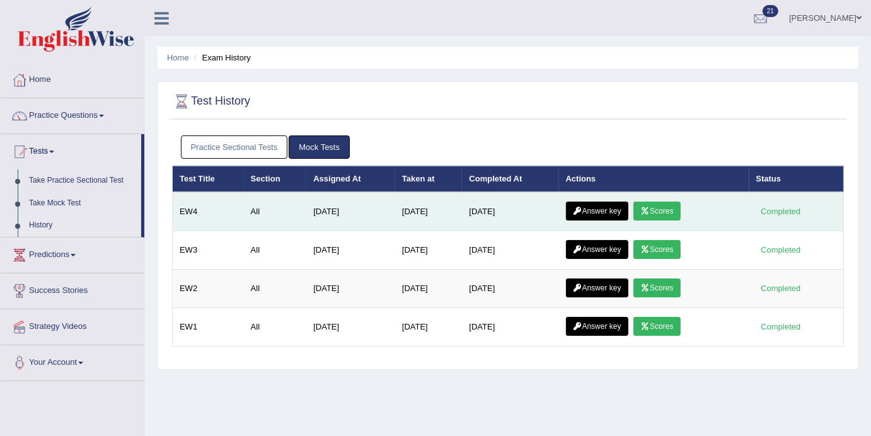
click at [612, 213] on link "Answer key" at bounding box center [597, 211] width 62 height 19
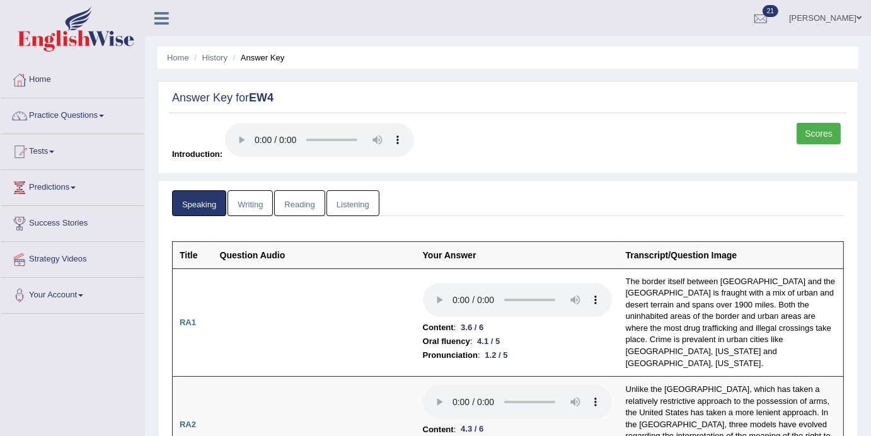
click at [346, 207] on link "Listening" at bounding box center [352, 203] width 53 height 26
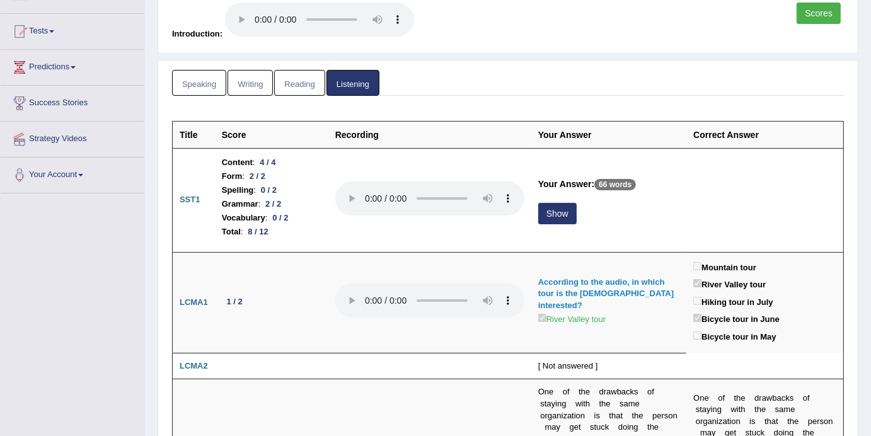
scroll to position [122, 0]
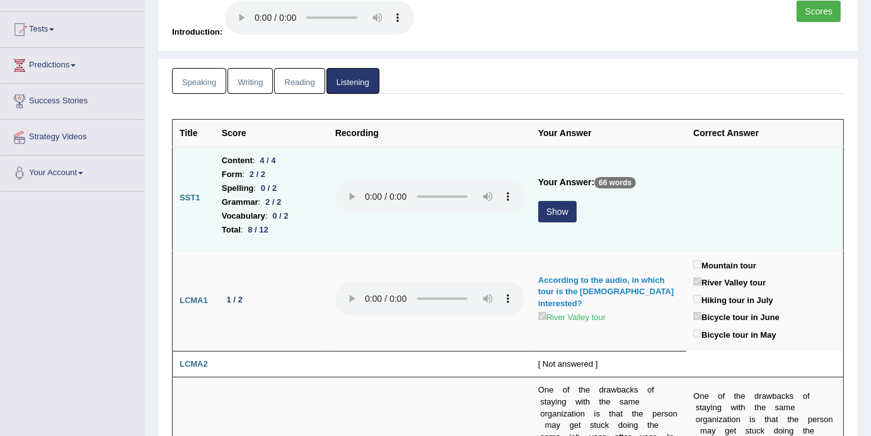
click at [553, 210] on button "Show" at bounding box center [557, 211] width 38 height 21
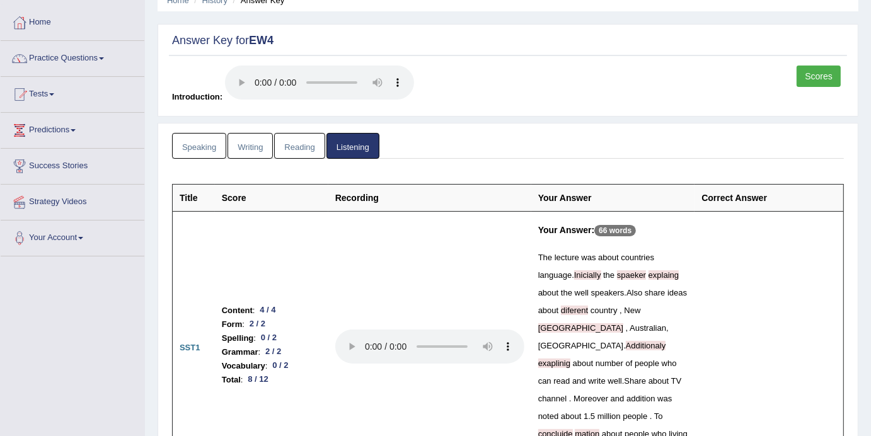
scroll to position [0, 0]
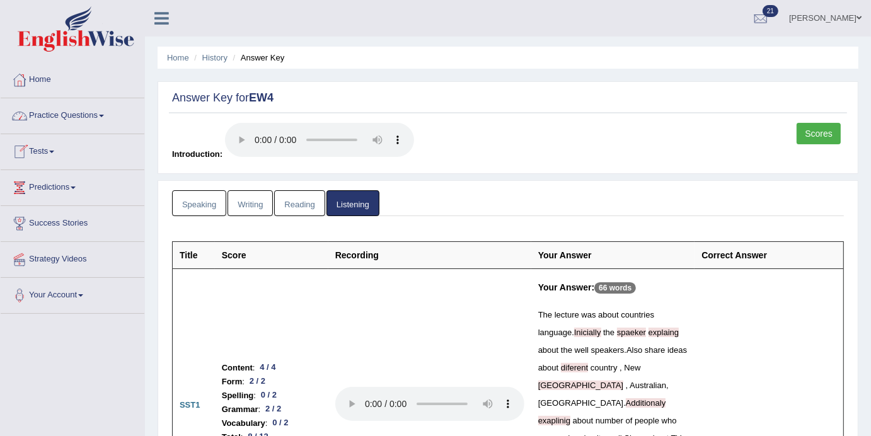
click at [62, 90] on link "Home" at bounding box center [73, 78] width 144 height 32
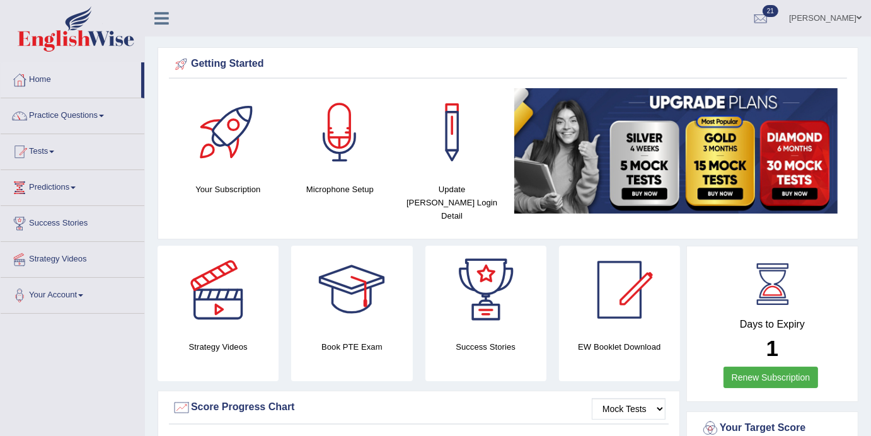
click at [104, 115] on span at bounding box center [101, 116] width 5 height 3
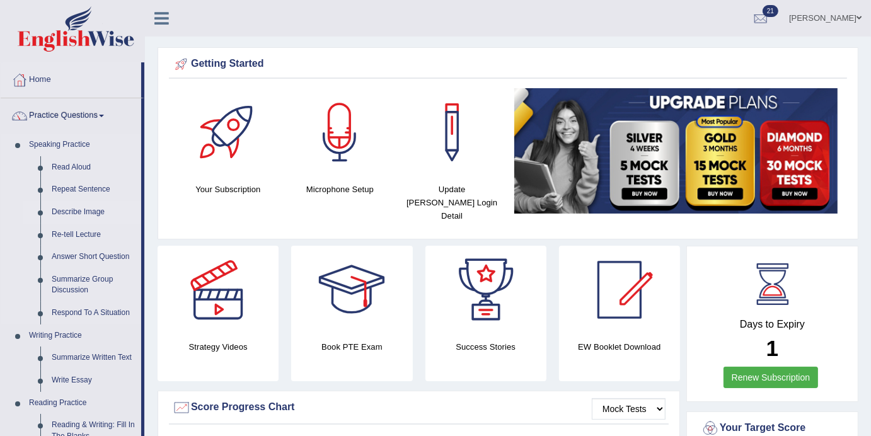
click at [69, 213] on link "Describe Image" at bounding box center [93, 212] width 95 height 23
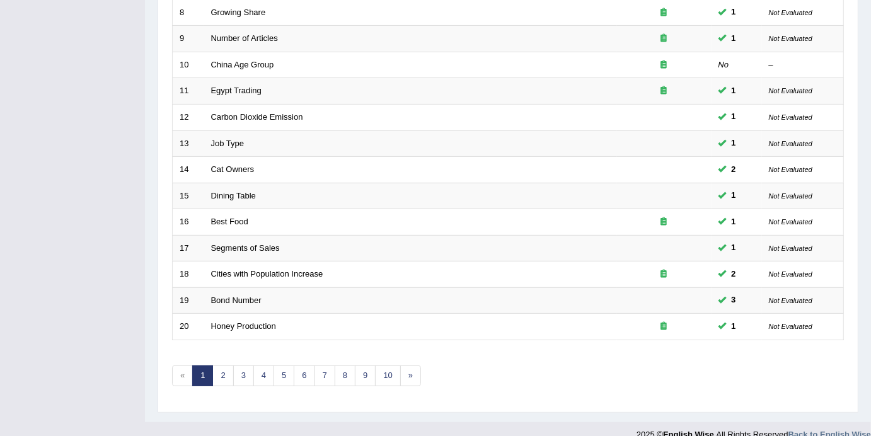
scroll to position [398, 0]
click at [258, 365] on link "4" at bounding box center [263, 375] width 21 height 21
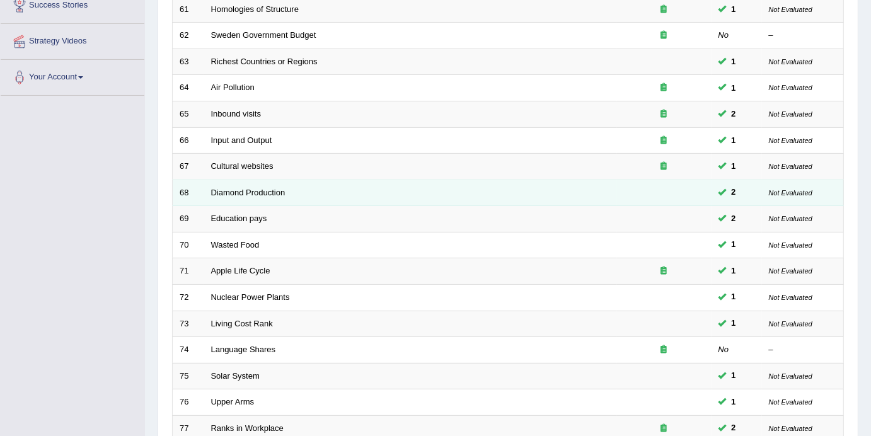
scroll to position [398, 0]
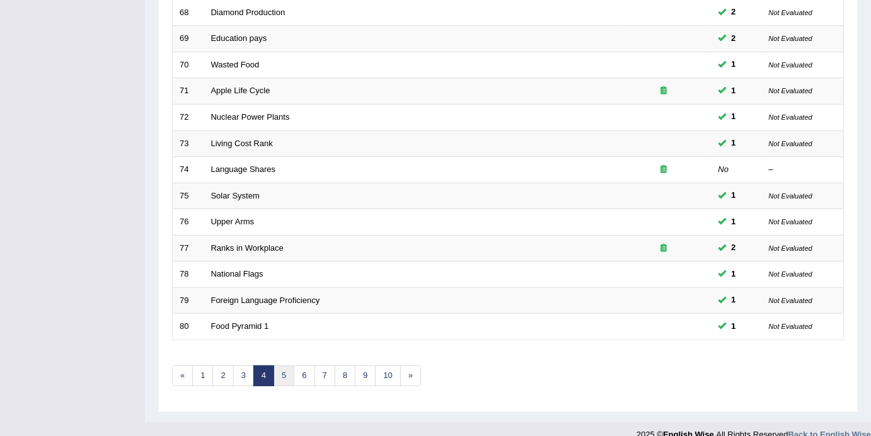
click at [288, 367] on link "5" at bounding box center [283, 375] width 21 height 21
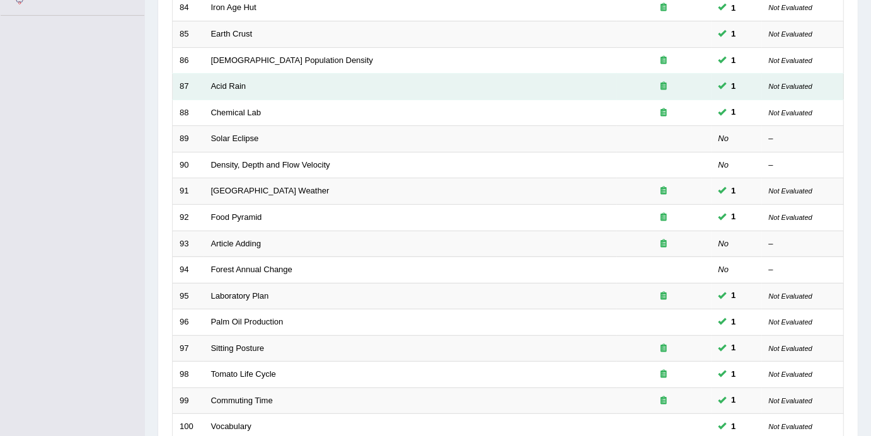
scroll to position [351, 0]
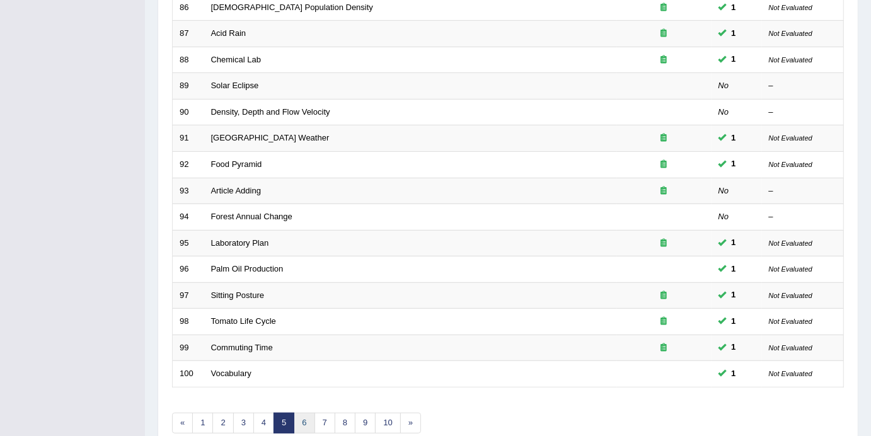
click at [305, 413] on link "6" at bounding box center [304, 423] width 21 height 21
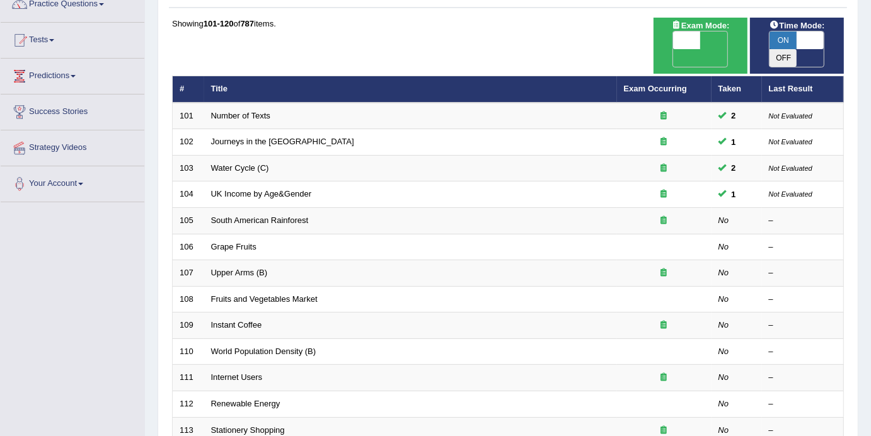
scroll to position [112, 0]
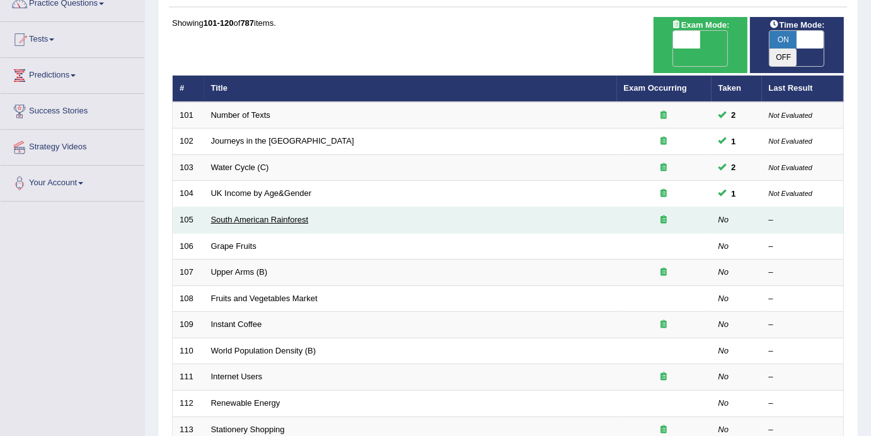
click at [250, 215] on link "South American Rainforest" at bounding box center [260, 219] width 98 height 9
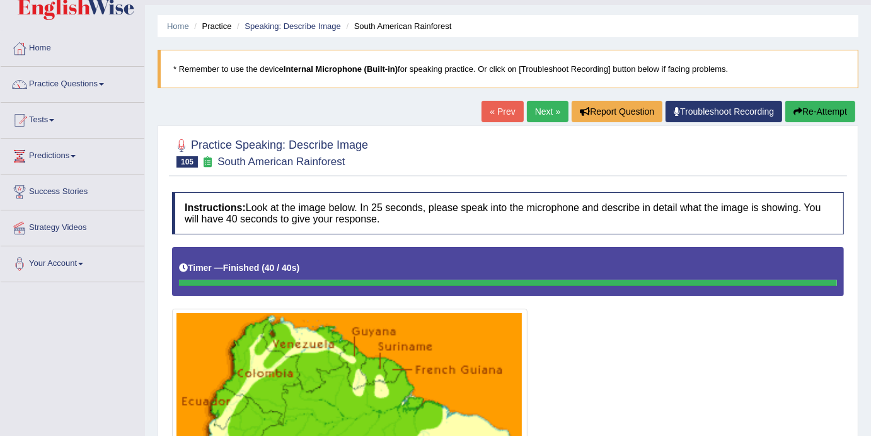
scroll to position [23, 0]
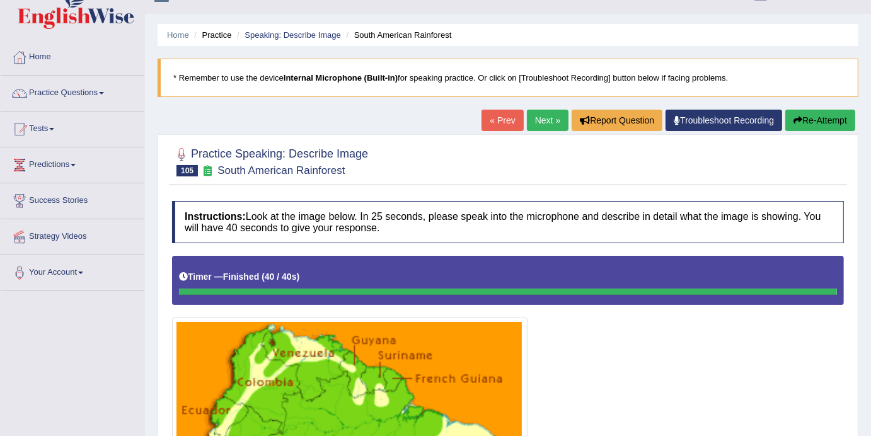
click at [537, 110] on link "Next »" at bounding box center [548, 120] width 42 height 21
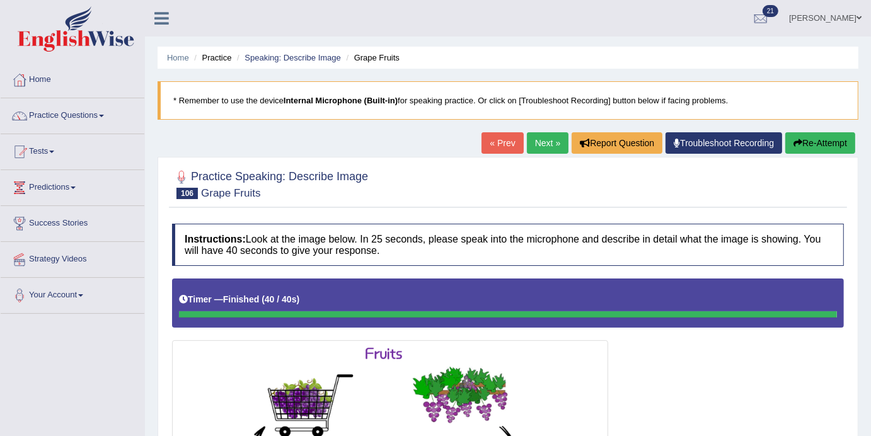
click at [546, 141] on link "Next »" at bounding box center [548, 142] width 42 height 21
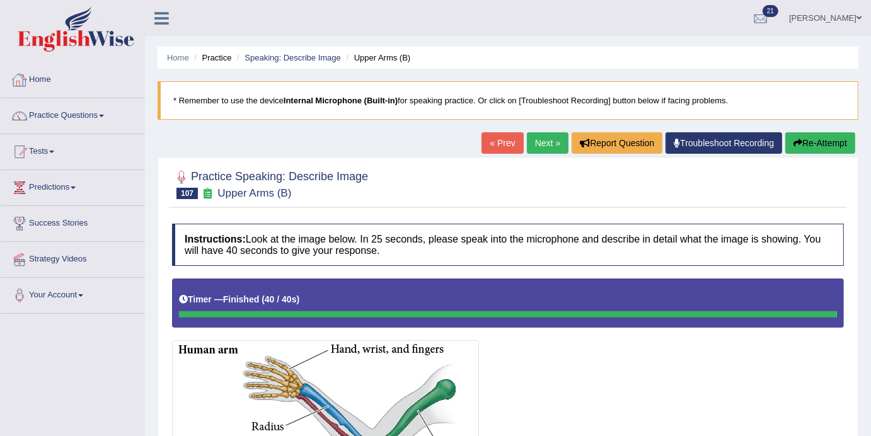
click at [531, 139] on link "Next »" at bounding box center [548, 142] width 42 height 21
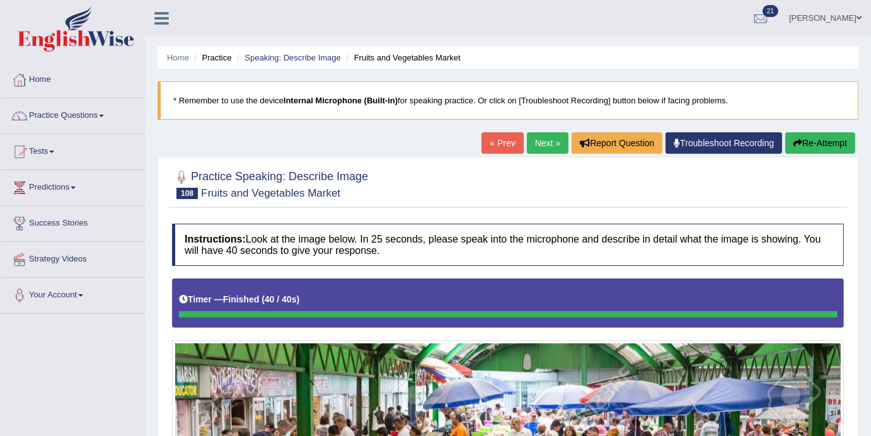
scroll to position [29, 0]
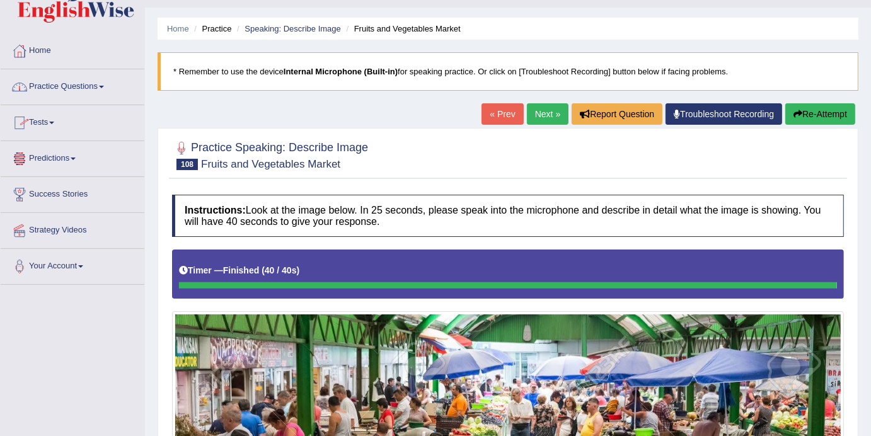
click at [57, 125] on link "Tests" at bounding box center [73, 121] width 144 height 32
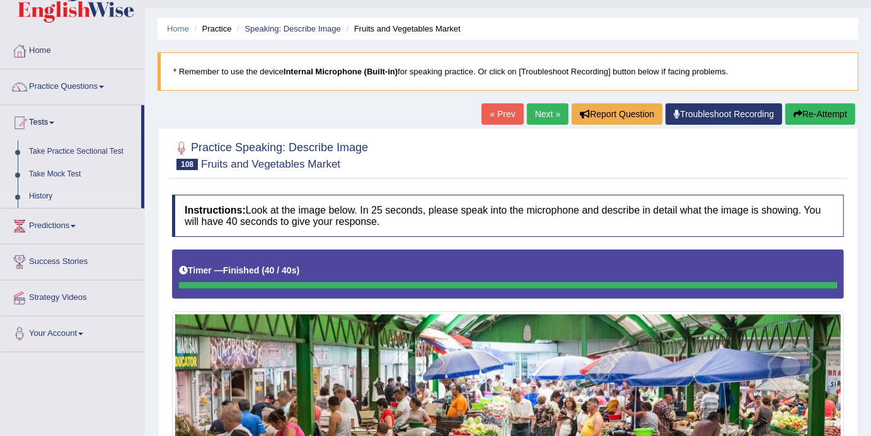
click at [46, 202] on link "History" at bounding box center [82, 196] width 118 height 23
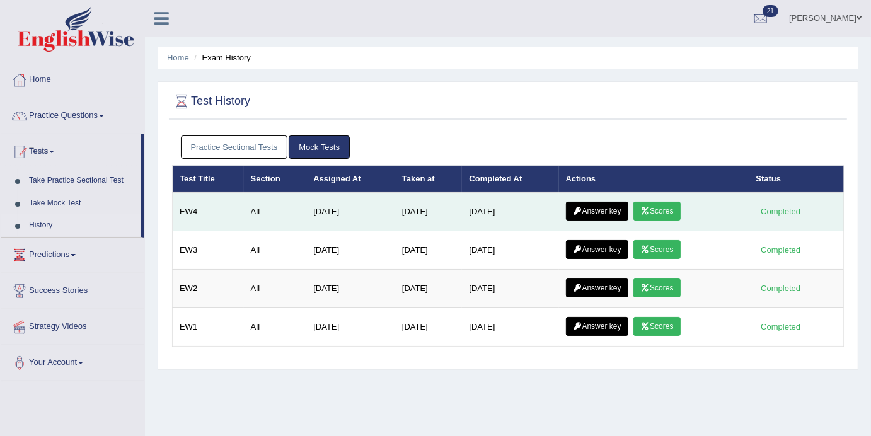
click at [619, 206] on link "Answer key" at bounding box center [597, 211] width 62 height 19
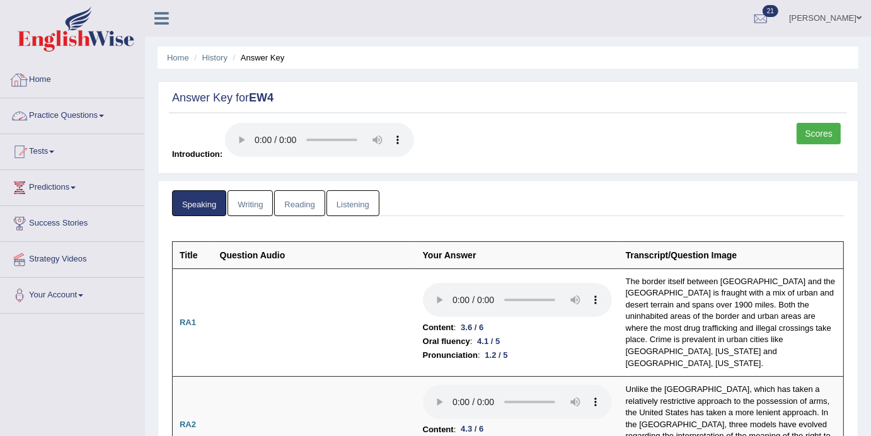
click at [107, 111] on link "Practice Questions" at bounding box center [73, 114] width 144 height 32
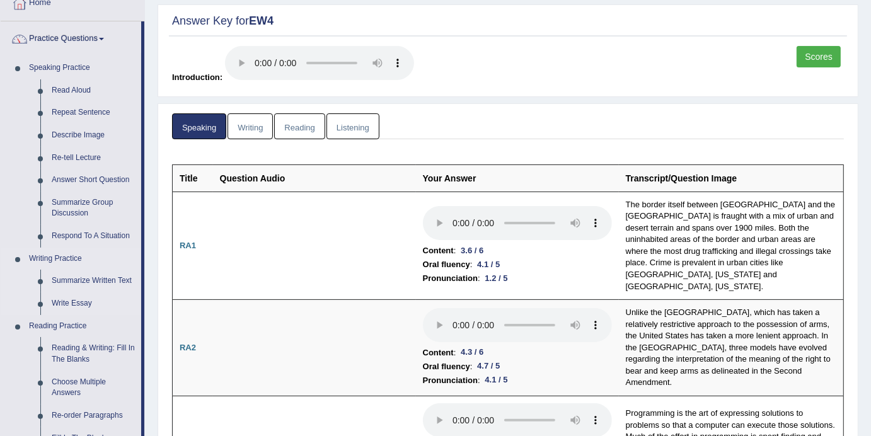
scroll to position [105, 0]
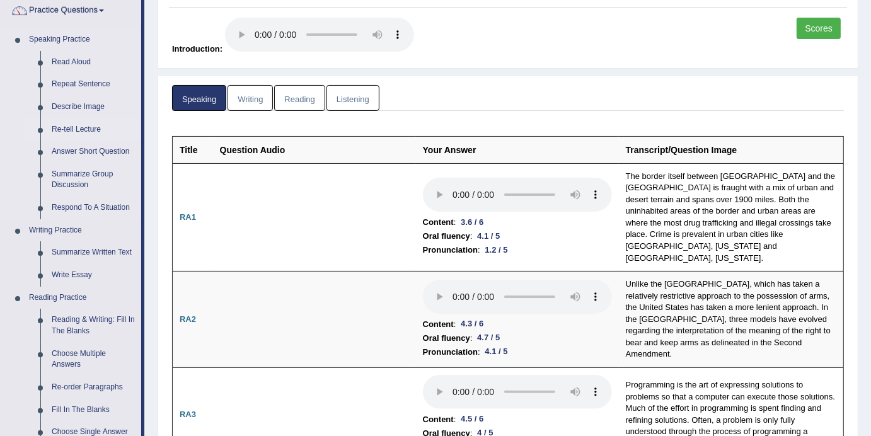
click at [71, 130] on link "Re-tell Lecture" at bounding box center [93, 129] width 95 height 23
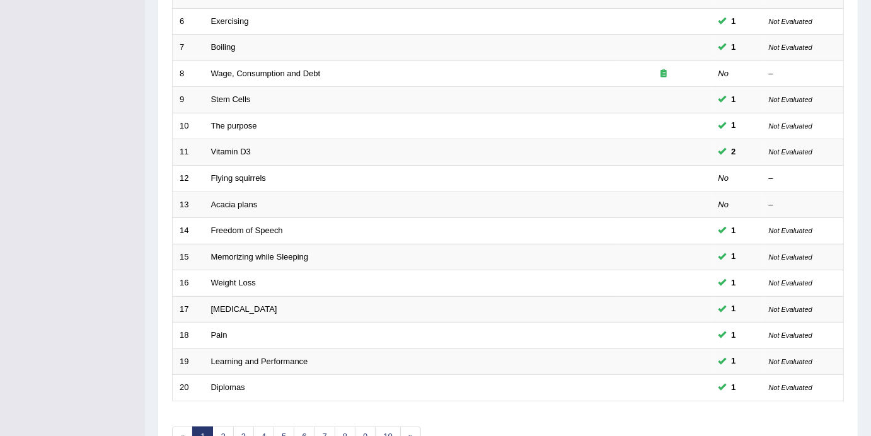
scroll to position [398, 0]
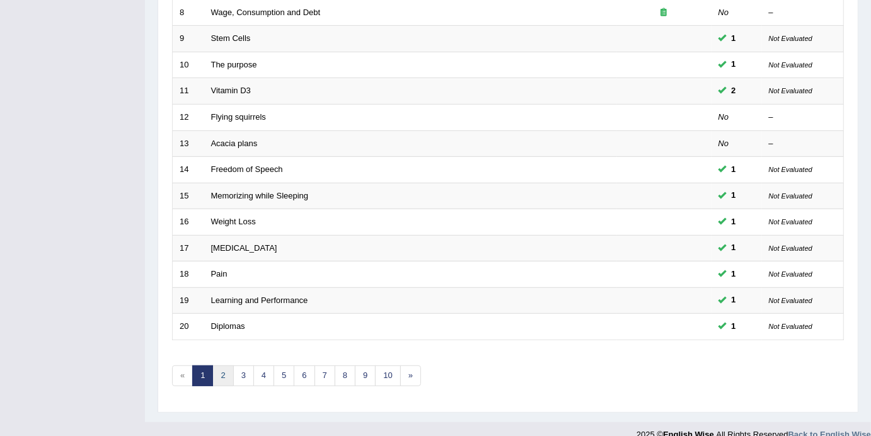
click at [220, 365] on link "2" at bounding box center [222, 375] width 21 height 21
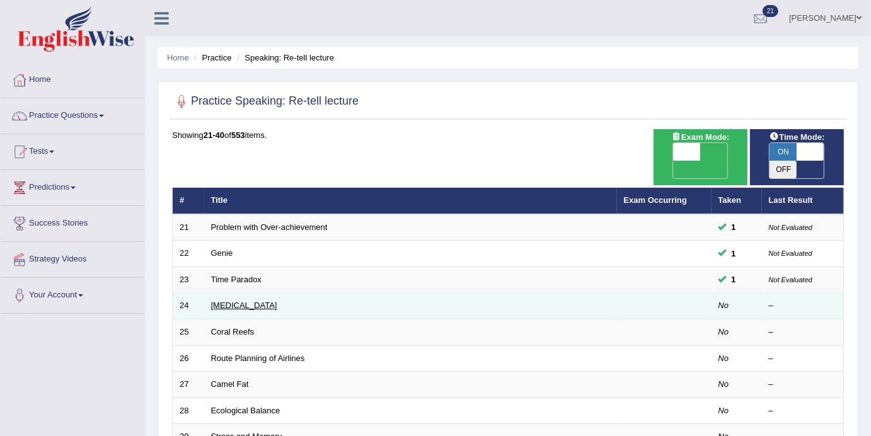
click at [258, 301] on link "[MEDICAL_DATA]" at bounding box center [244, 305] width 66 height 9
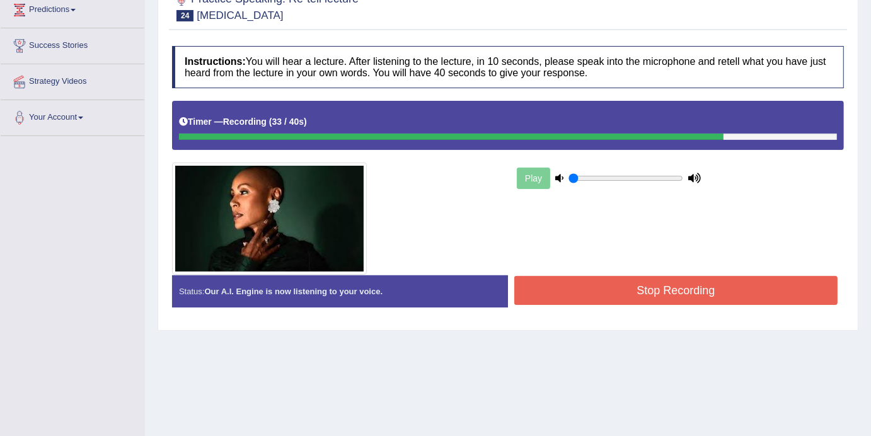
scroll to position [198, 0]
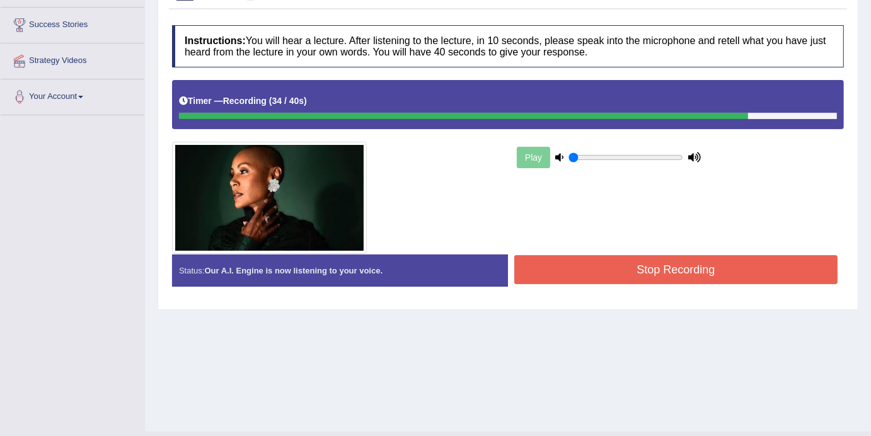
click at [669, 275] on button "Stop Recording" at bounding box center [675, 269] width 323 height 29
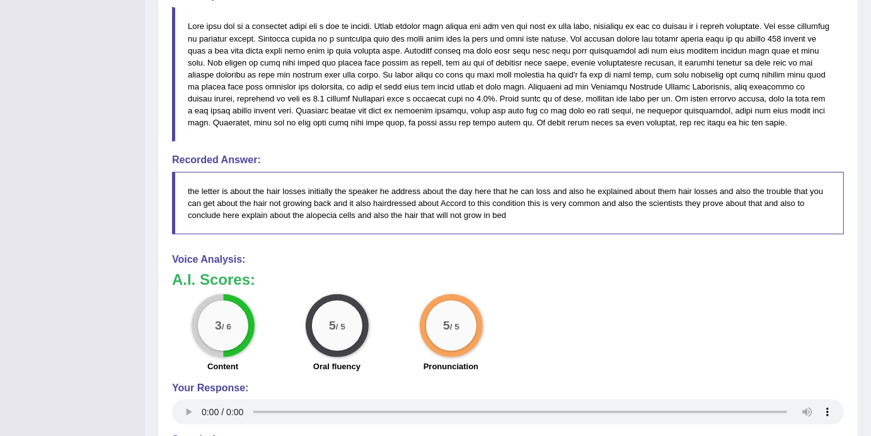
scroll to position [0, 0]
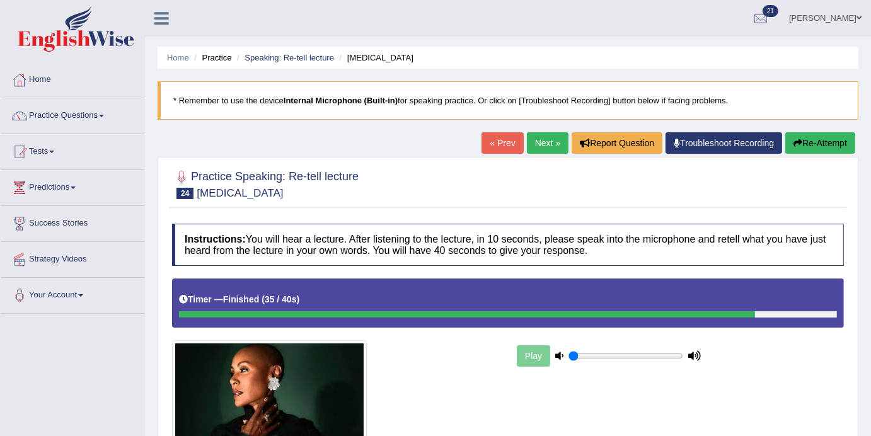
click at [536, 147] on link "Next »" at bounding box center [548, 142] width 42 height 21
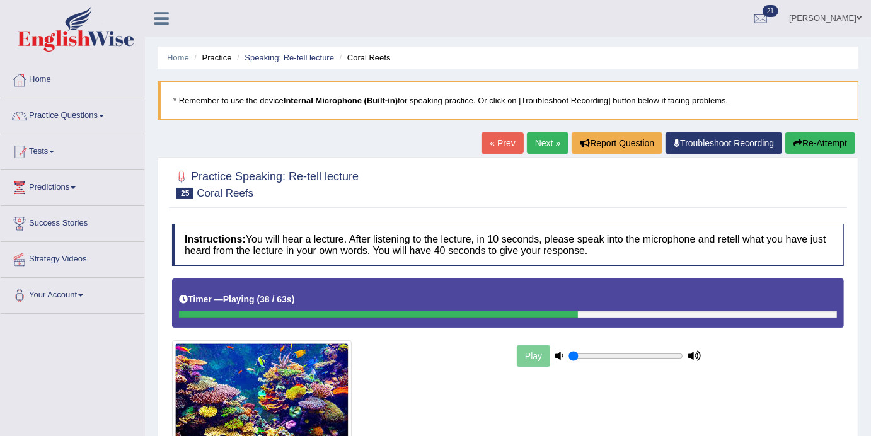
click at [536, 147] on link "Next »" at bounding box center [548, 142] width 42 height 21
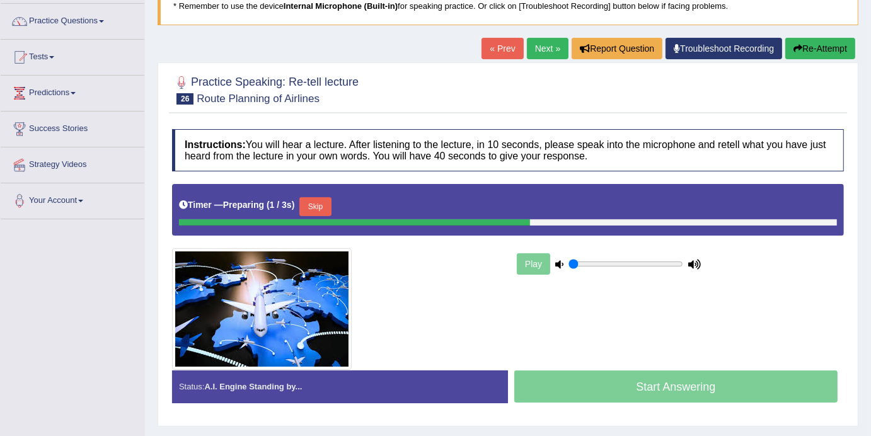
scroll to position [100, 0]
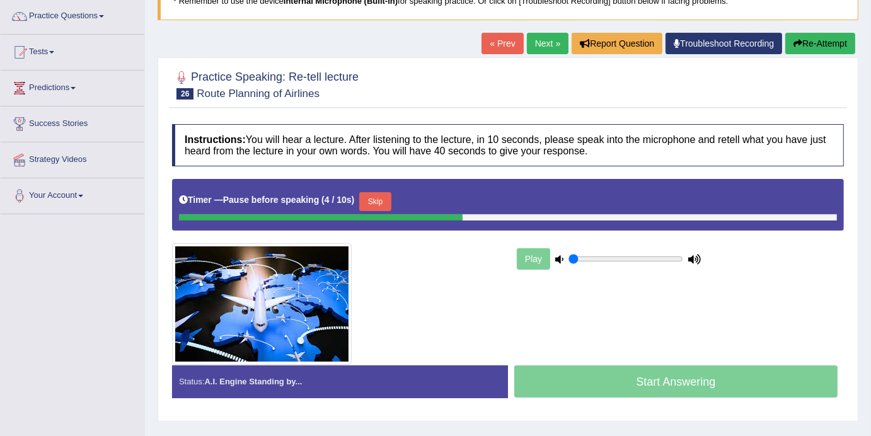
click at [382, 196] on button "Skip" at bounding box center [375, 201] width 32 height 19
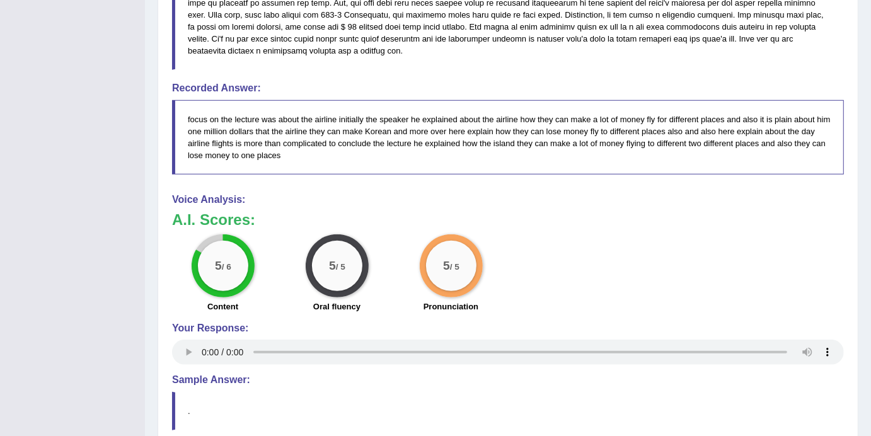
scroll to position [0, 0]
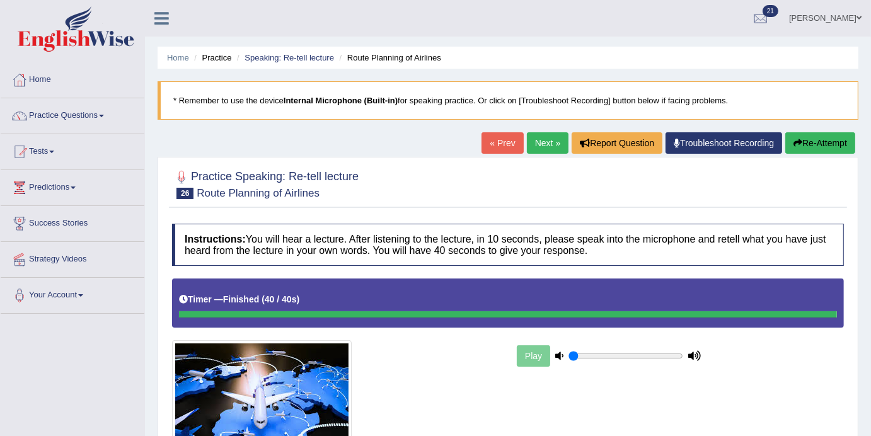
click at [532, 146] on link "Next »" at bounding box center [548, 142] width 42 height 21
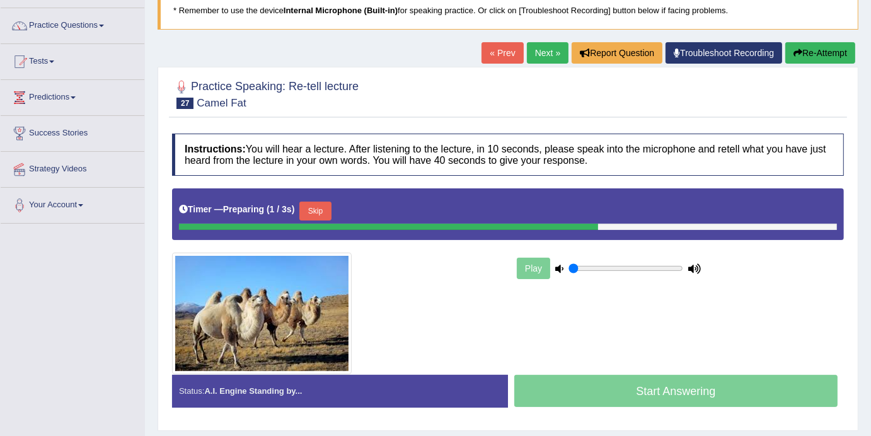
click at [319, 212] on button "Skip" at bounding box center [315, 211] width 32 height 19
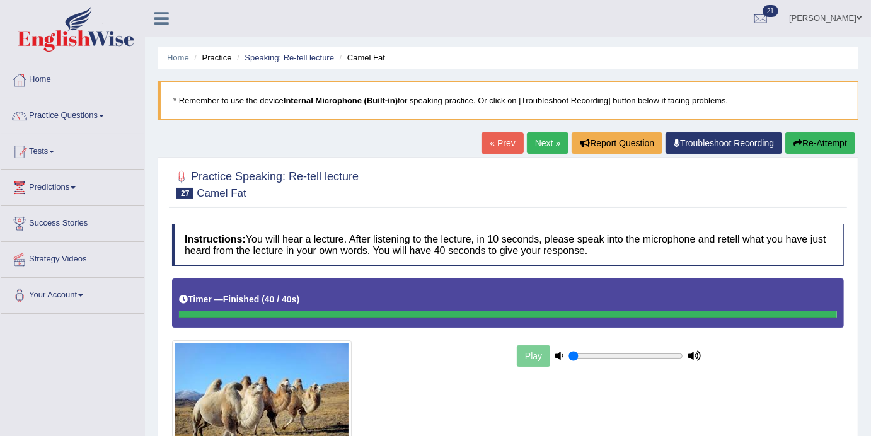
click at [535, 150] on link "Next »" at bounding box center [548, 142] width 42 height 21
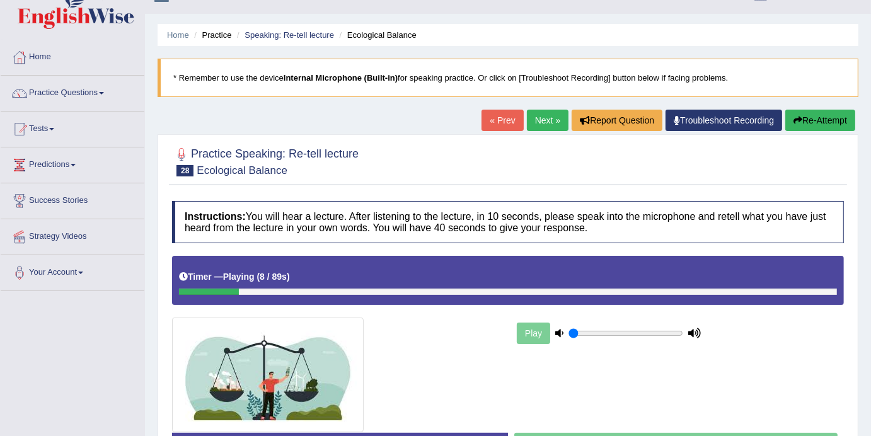
scroll to position [57, 0]
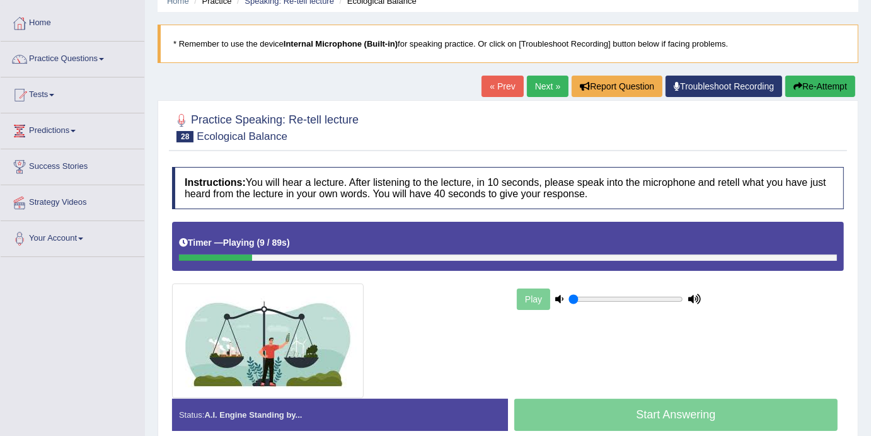
click at [536, 77] on link "Next »" at bounding box center [548, 86] width 42 height 21
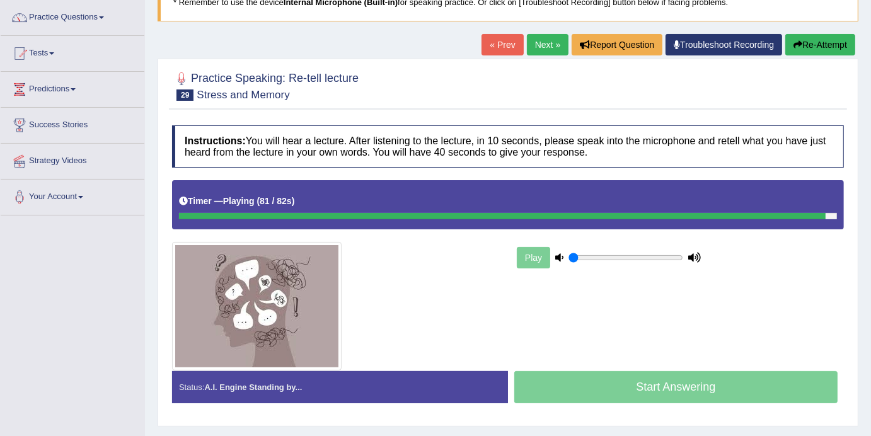
scroll to position [93, 0]
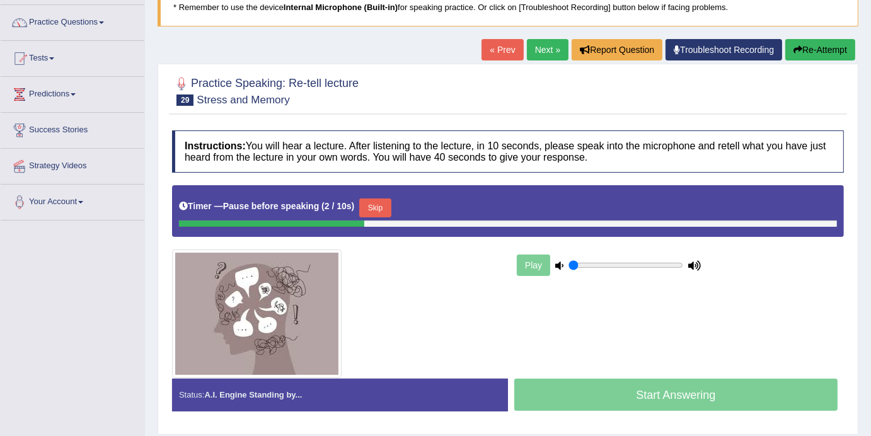
click at [397, 214] on div "Timer — Pause before speaking ( 2 / 10s ) Skip" at bounding box center [508, 207] width 658 height 25
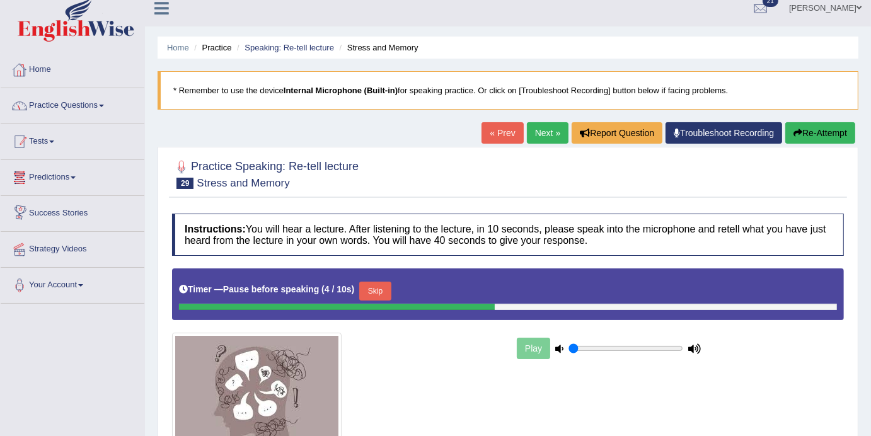
scroll to position [0, 0]
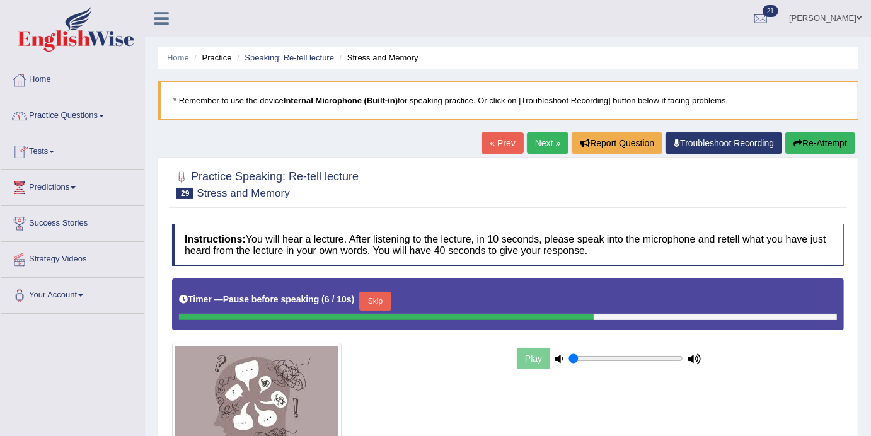
click at [53, 72] on link "Home" at bounding box center [73, 78] width 144 height 32
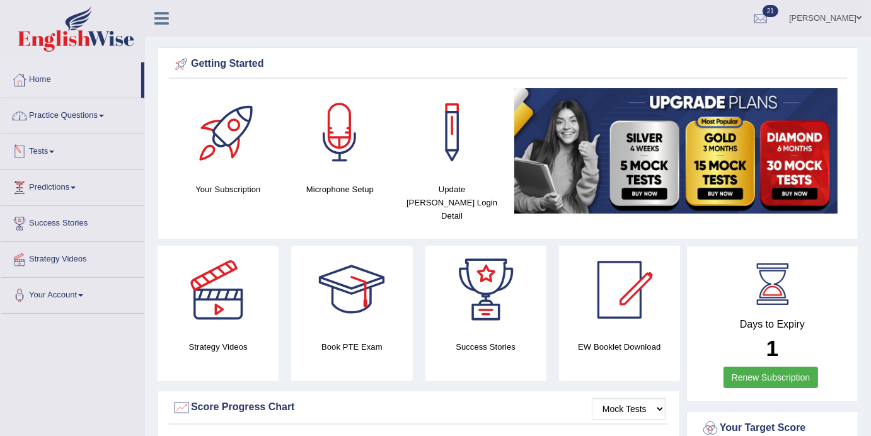
click at [108, 126] on link "Practice Questions" at bounding box center [73, 114] width 144 height 32
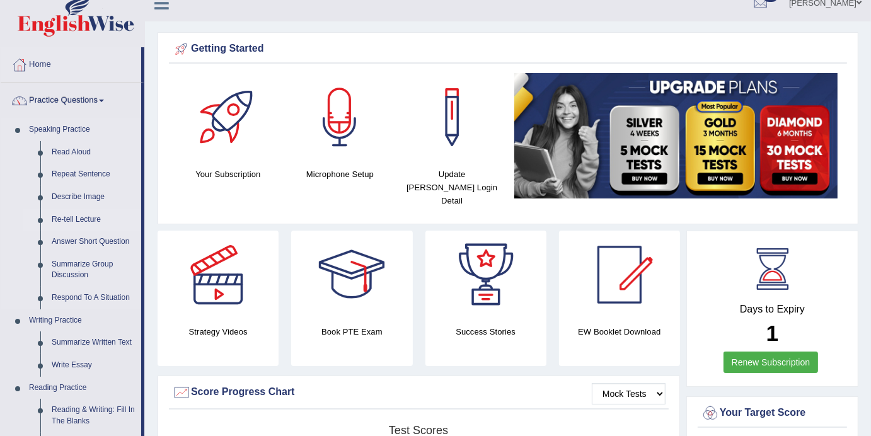
scroll to position [23, 0]
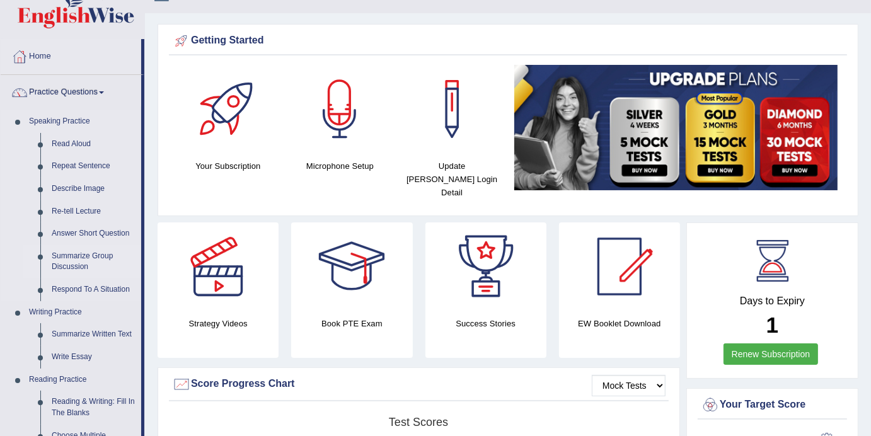
click at [72, 255] on link "Summarize Group Discussion" at bounding box center [93, 261] width 95 height 33
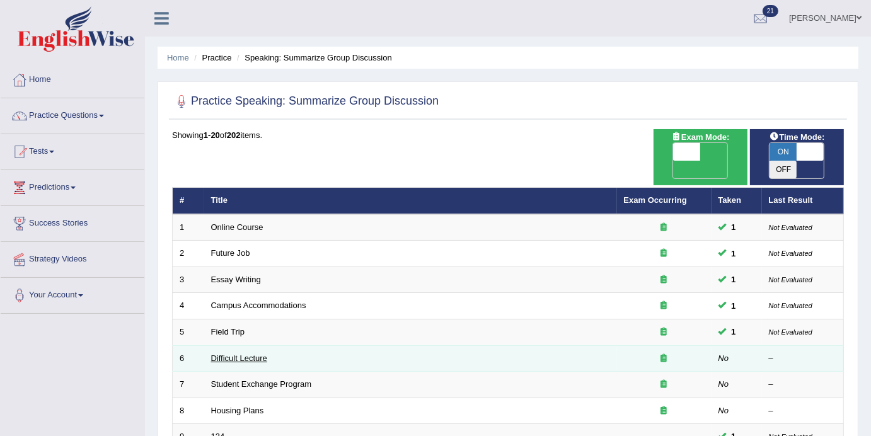
click at [254, 353] on link "Difficult Lecture" at bounding box center [239, 357] width 56 height 9
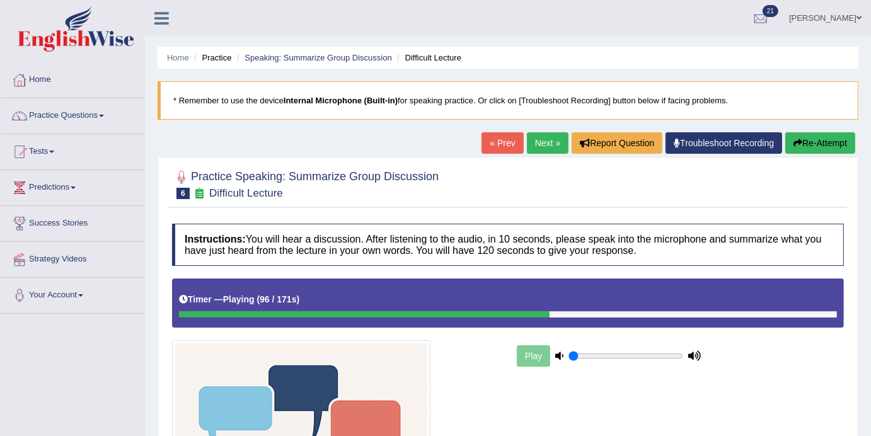
click at [536, 144] on link "Next »" at bounding box center [548, 142] width 42 height 21
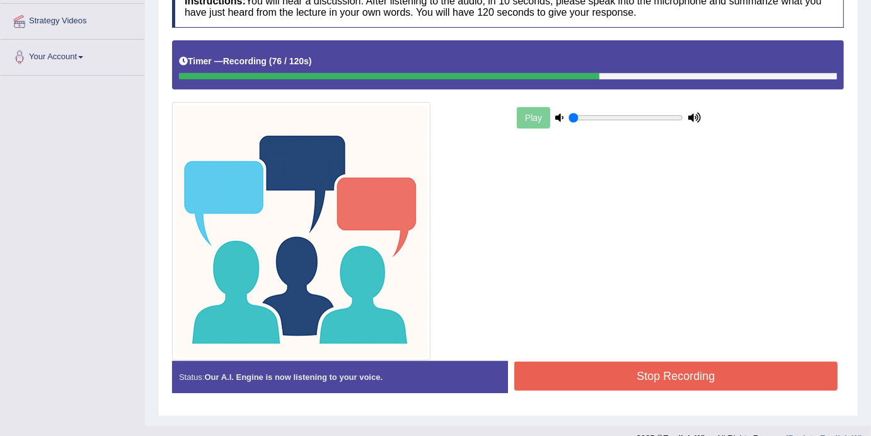
scroll to position [261, 0]
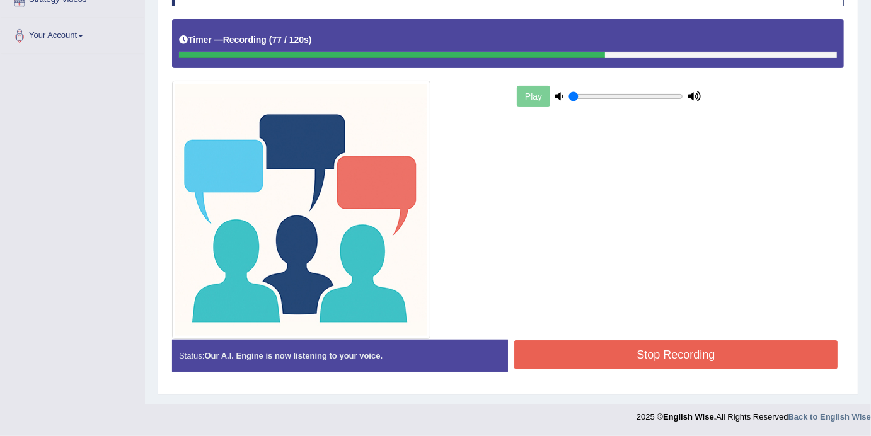
click at [648, 351] on button "Stop Recording" at bounding box center [675, 354] width 323 height 29
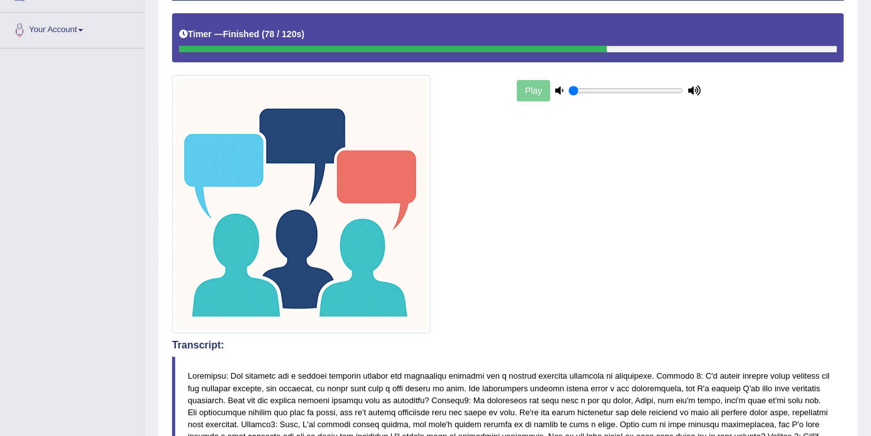
scroll to position [0, 0]
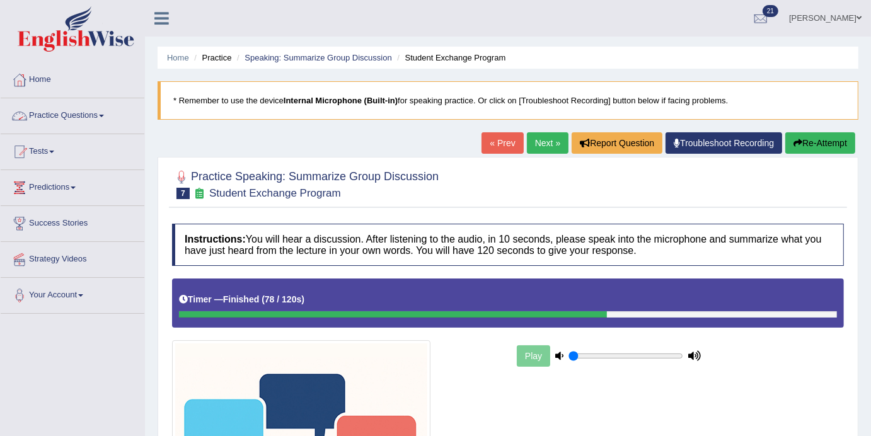
click at [105, 118] on link "Practice Questions" at bounding box center [73, 114] width 144 height 32
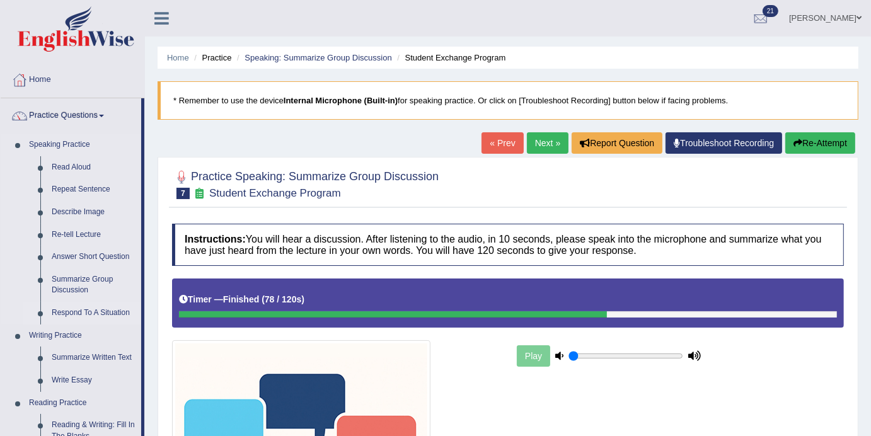
click at [78, 311] on link "Respond To A Situation" at bounding box center [93, 313] width 95 height 23
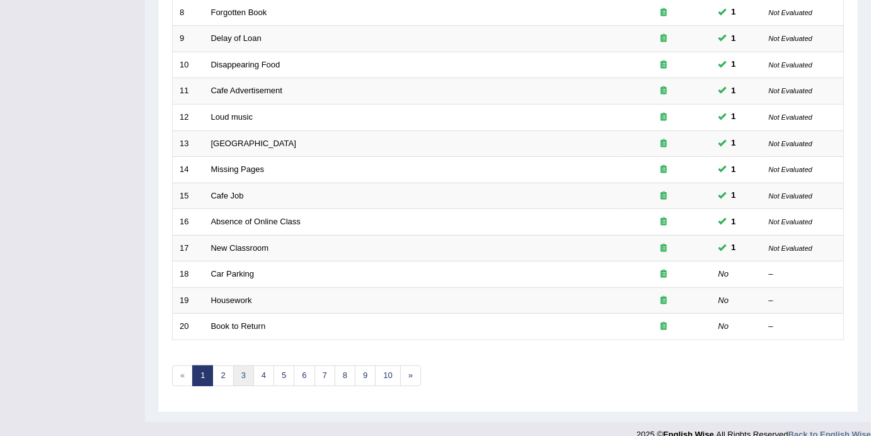
click at [244, 365] on link "3" at bounding box center [243, 375] width 21 height 21
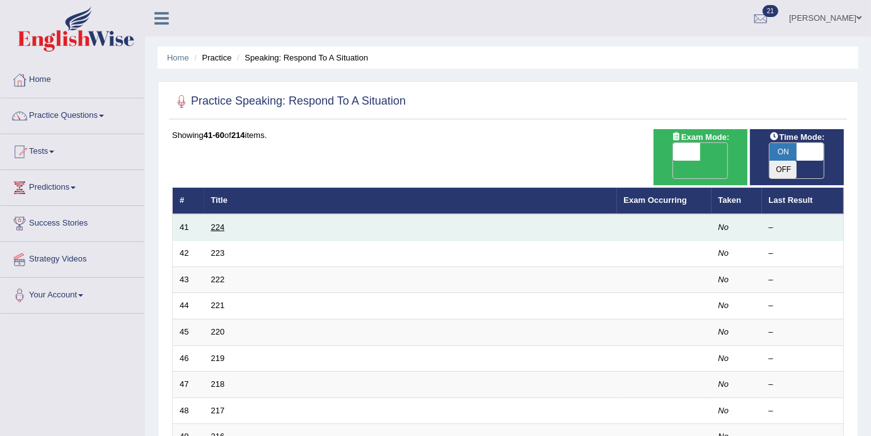
click at [222, 222] on link "224" at bounding box center [218, 226] width 14 height 9
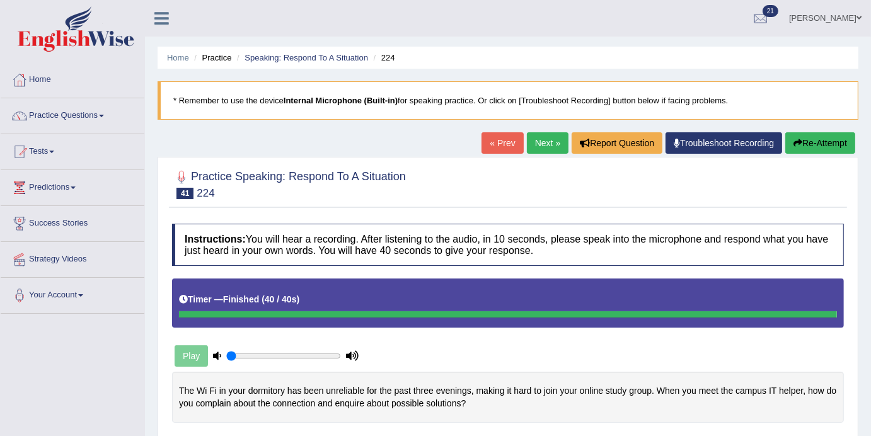
click at [527, 144] on link "Next »" at bounding box center [548, 142] width 42 height 21
click at [542, 144] on link "Next »" at bounding box center [548, 142] width 42 height 21
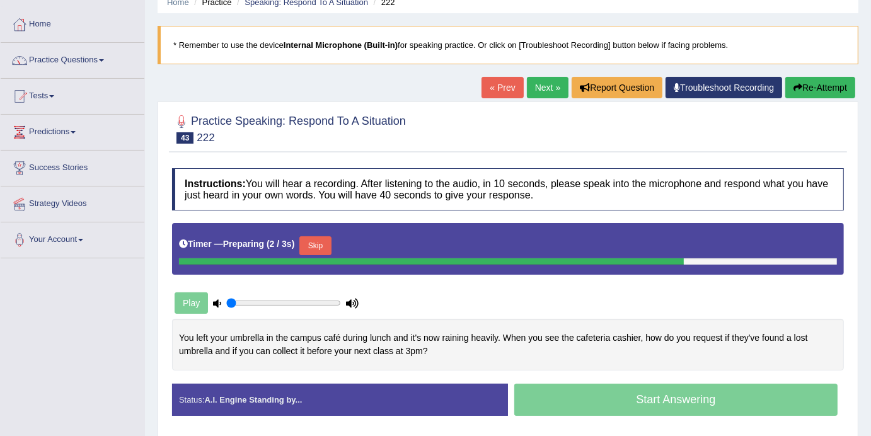
scroll to position [61, 0]
